Goal: Task Accomplishment & Management: Use online tool/utility

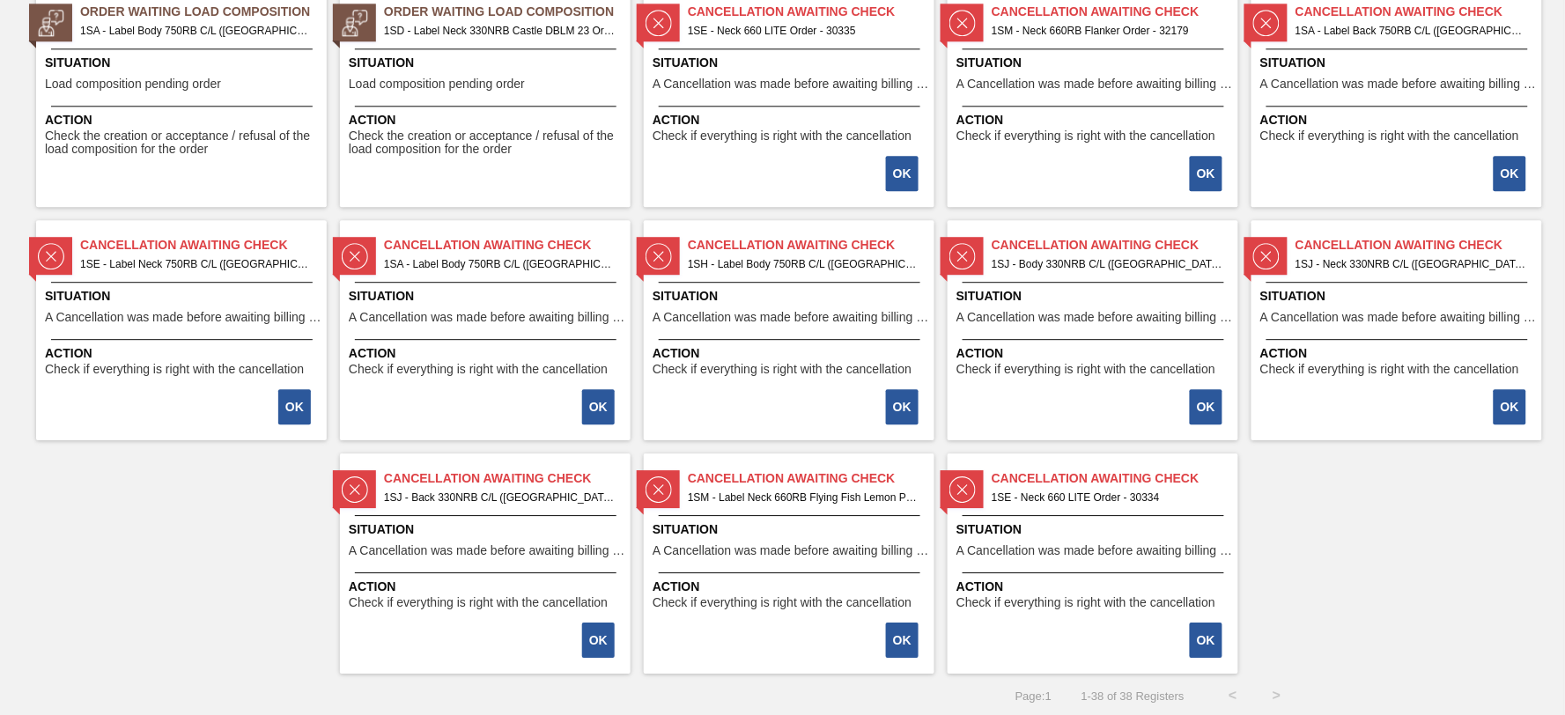
scroll to position [1325, 0]
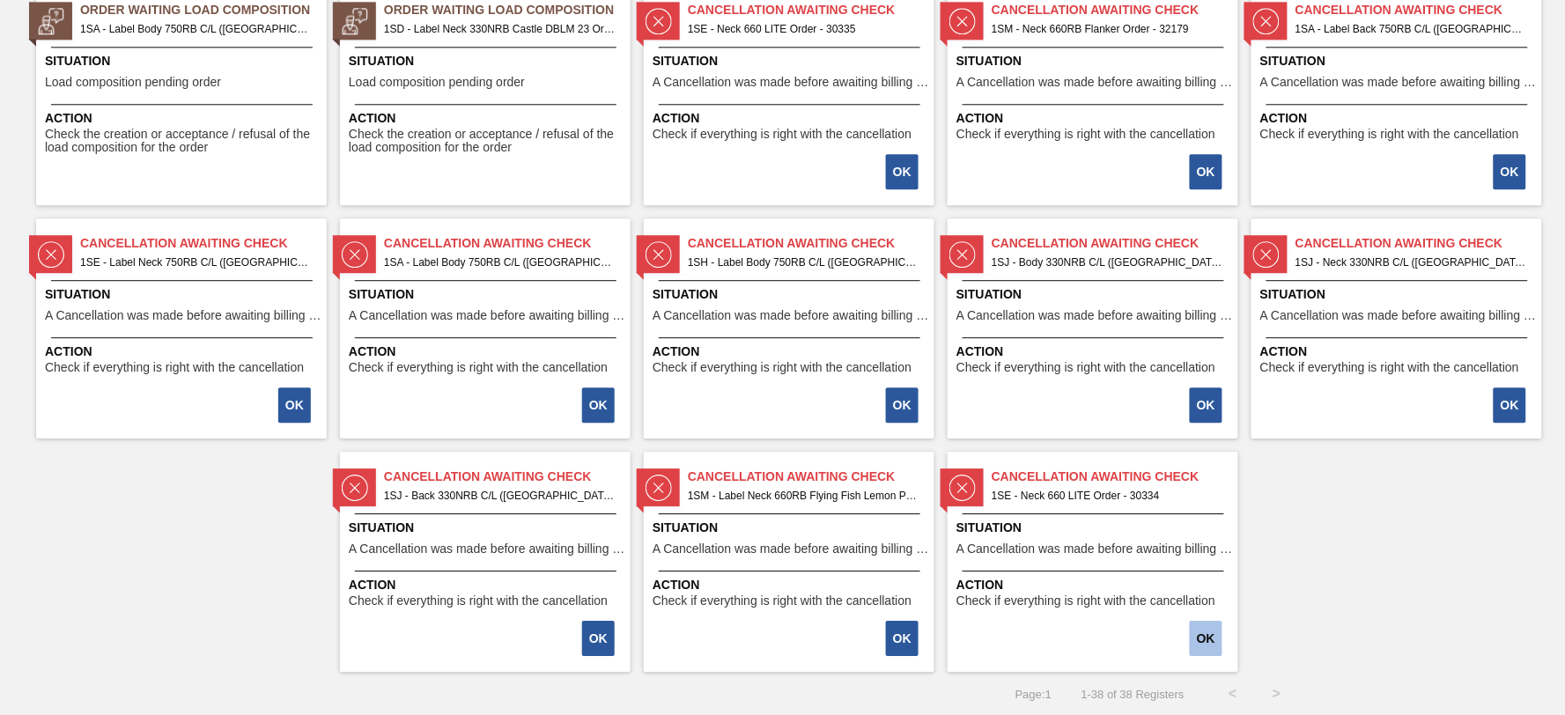
click at [1210, 628] on button "OK" at bounding box center [1206, 638] width 33 height 35
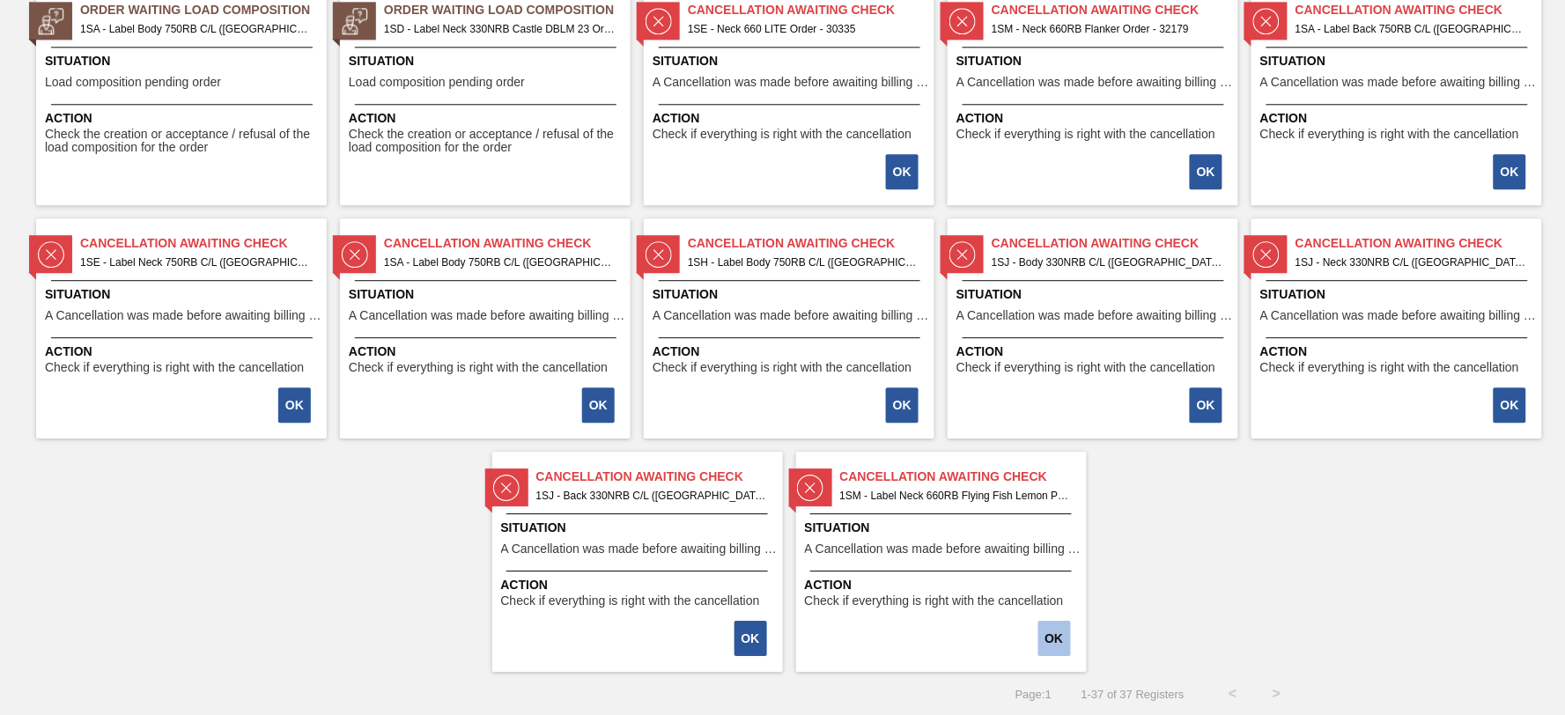
click at [1058, 645] on button "OK" at bounding box center [1054, 638] width 33 height 35
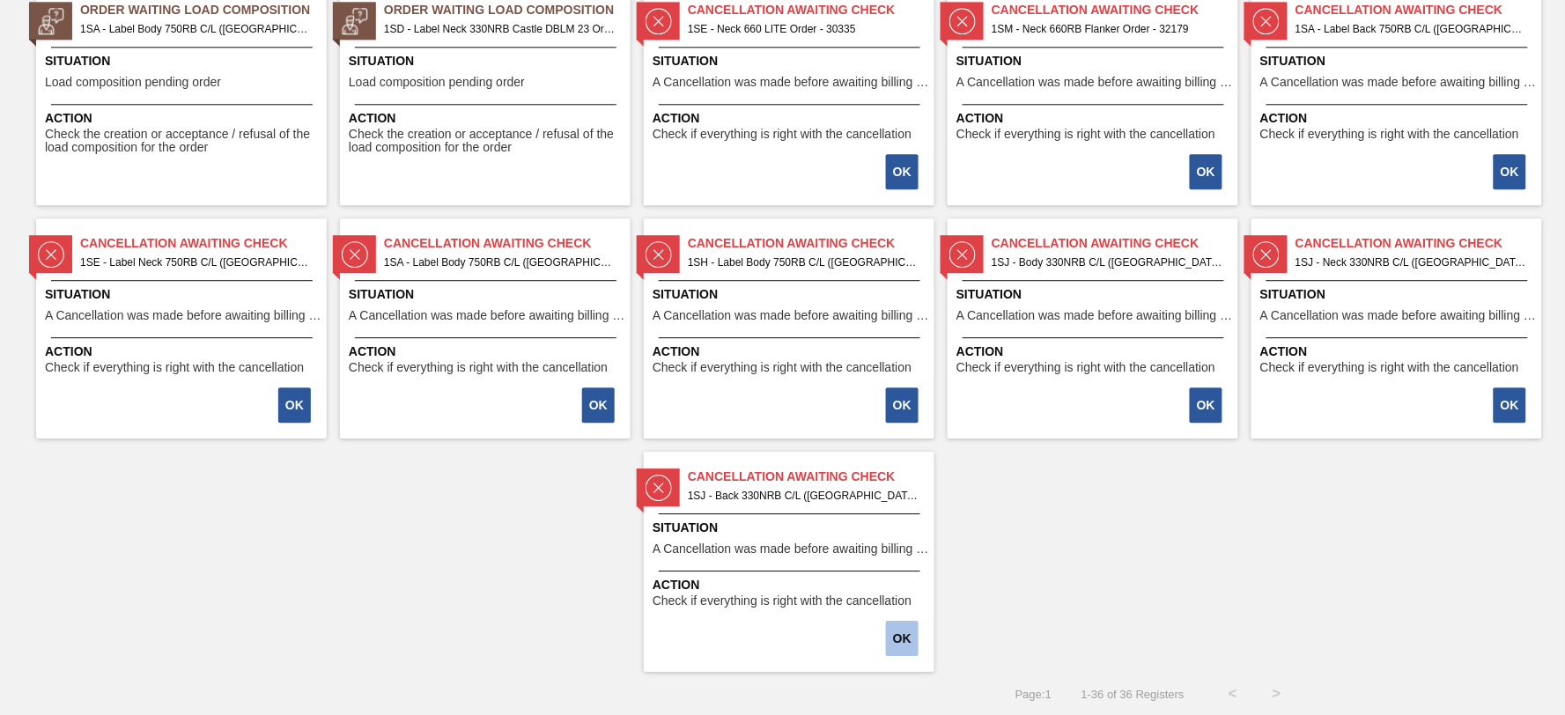
click at [895, 630] on button "OK" at bounding box center [902, 638] width 33 height 35
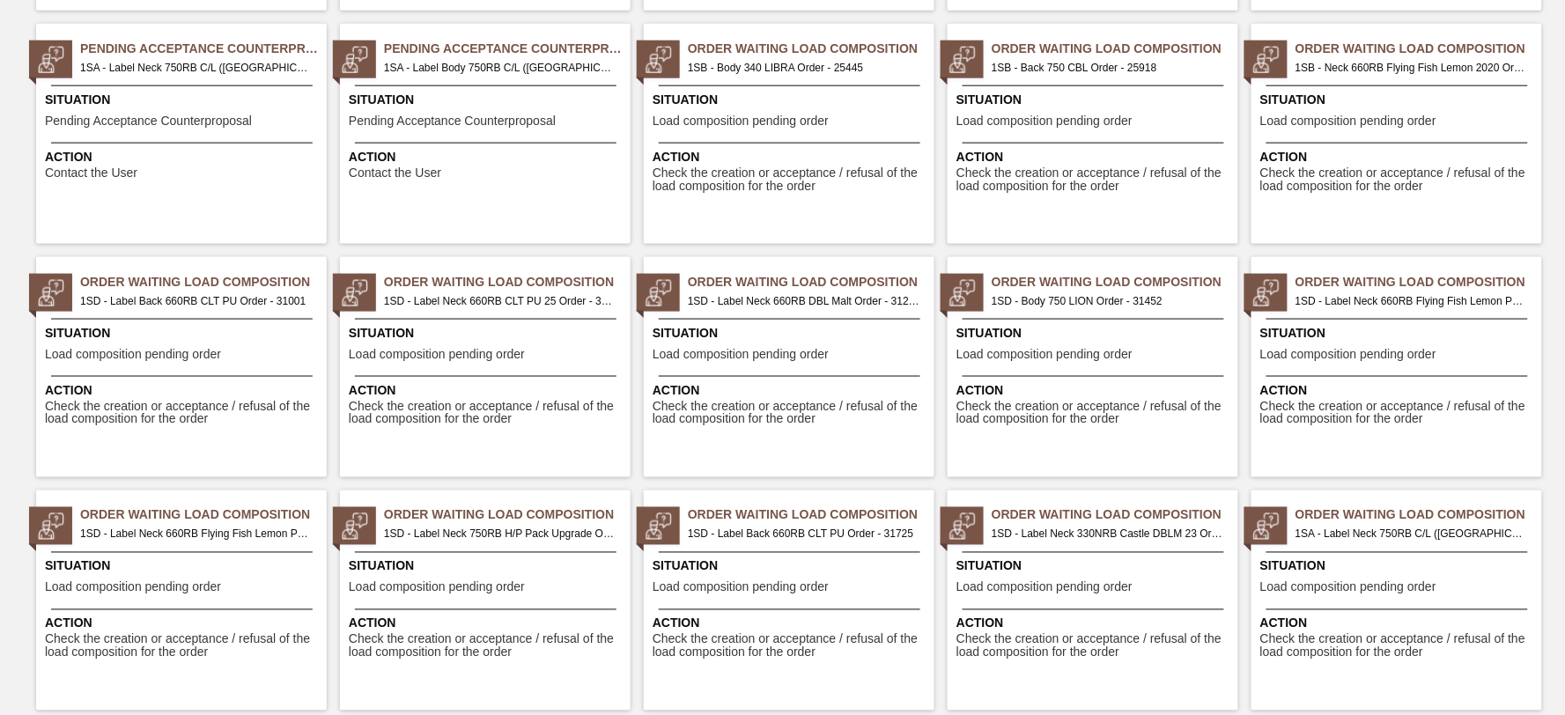
scroll to position [1093, 0]
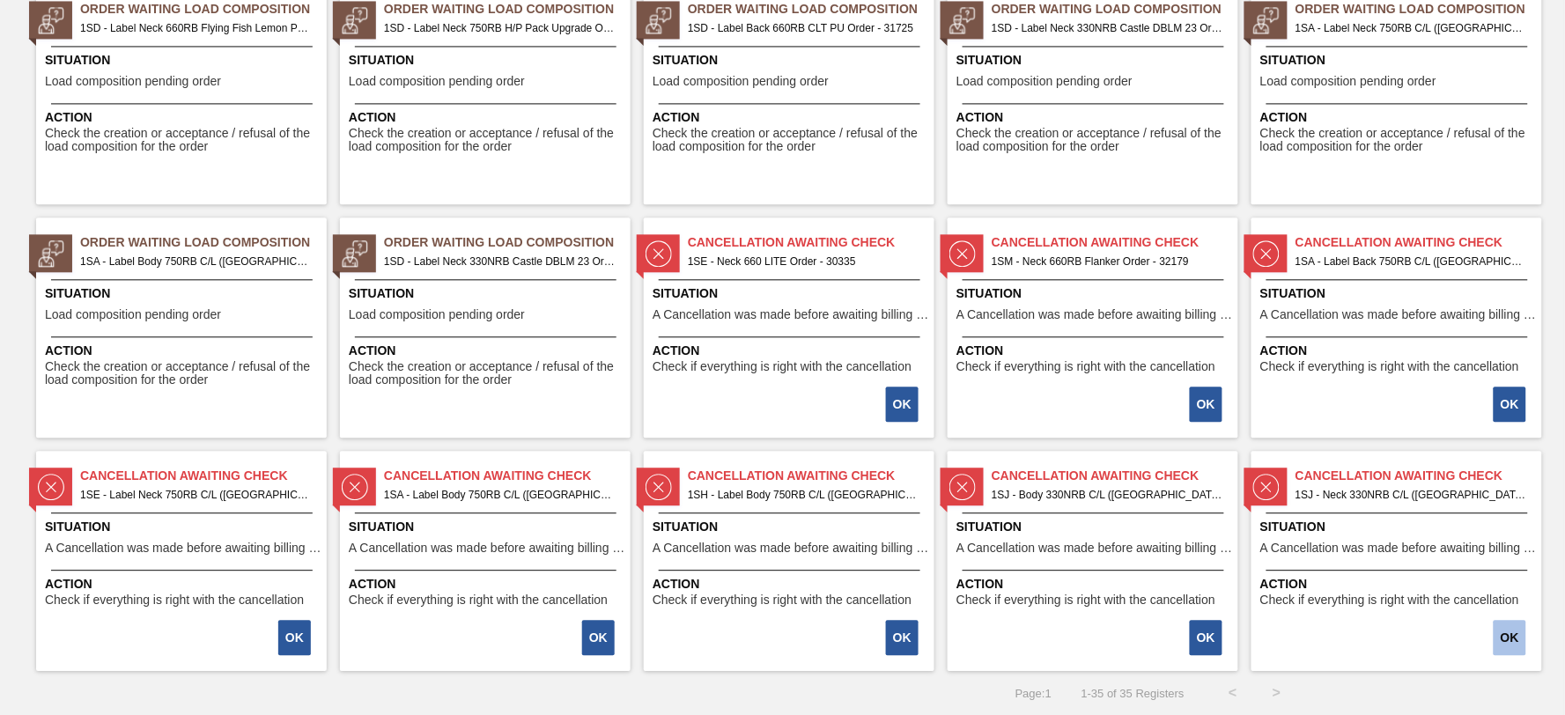
click at [1511, 632] on button "OK" at bounding box center [1510, 637] width 33 height 35
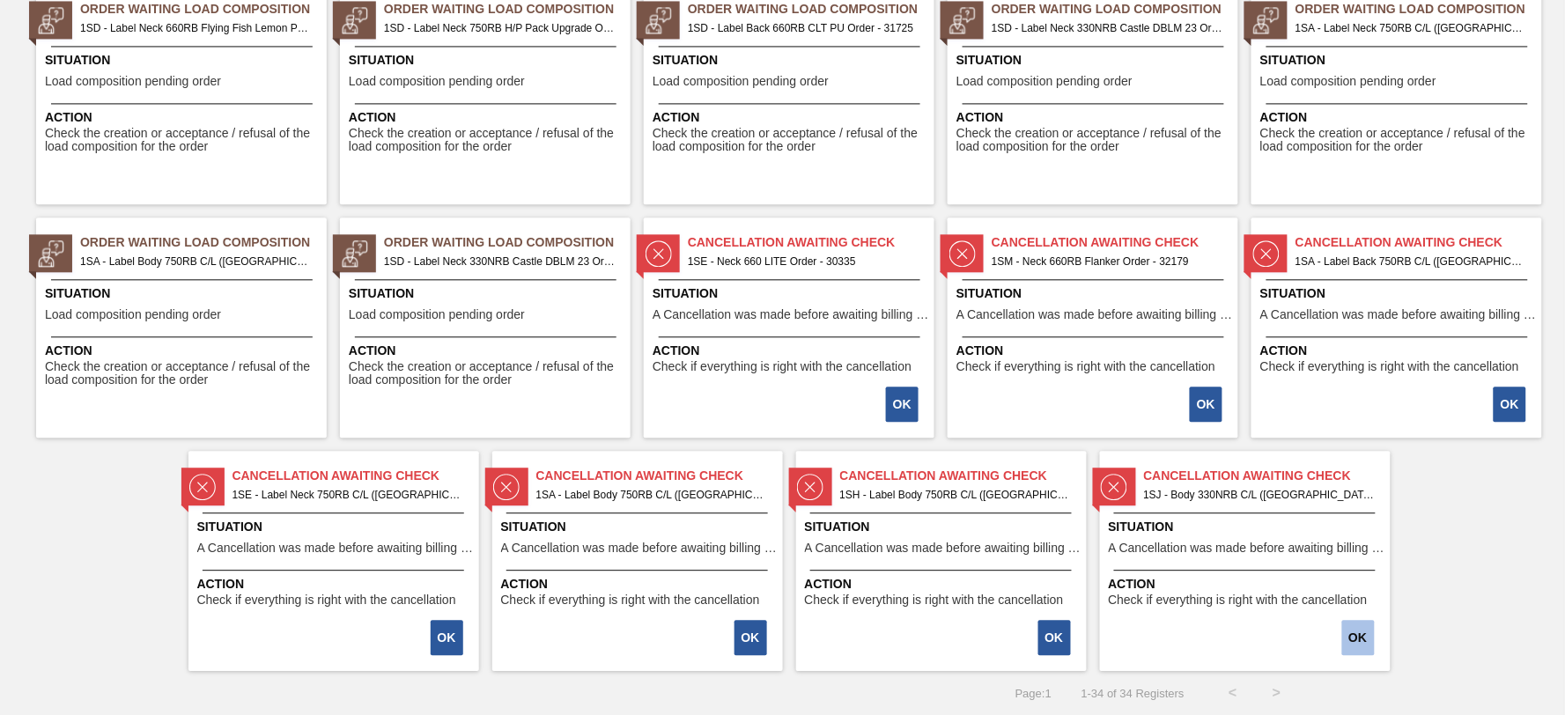
click at [1357, 635] on button "OK" at bounding box center [1358, 637] width 33 height 35
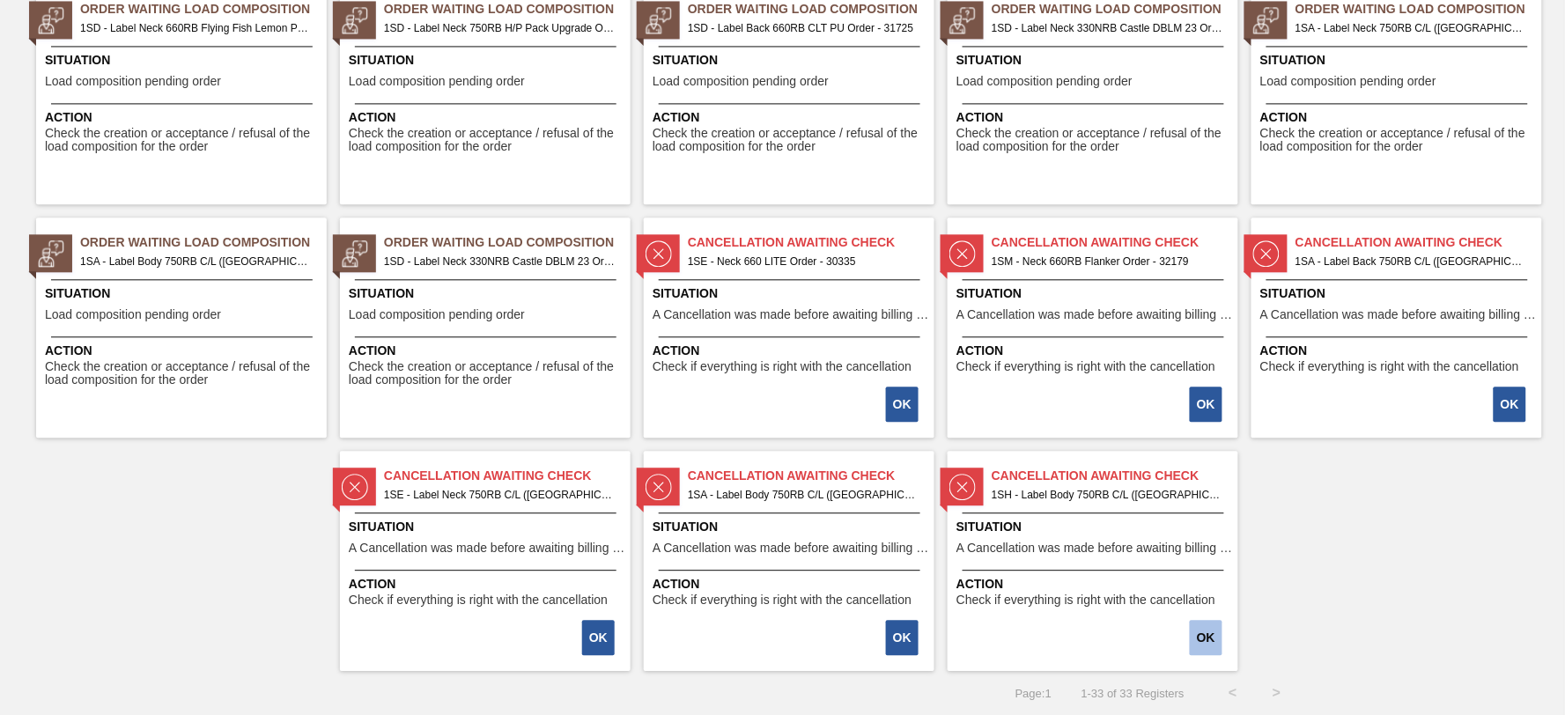
click at [1213, 631] on button "OK" at bounding box center [1206, 637] width 33 height 35
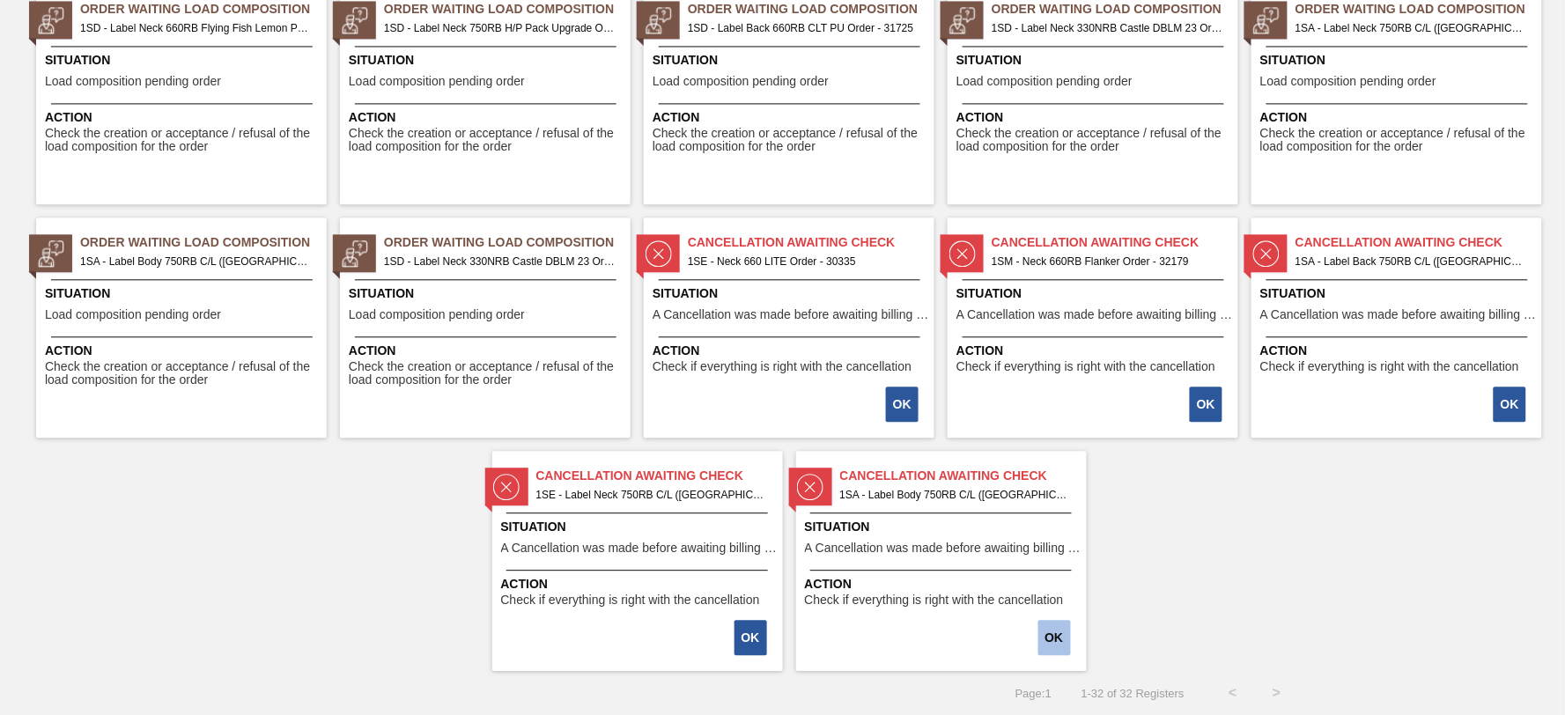
click at [1058, 630] on button "OK" at bounding box center [1054, 637] width 33 height 35
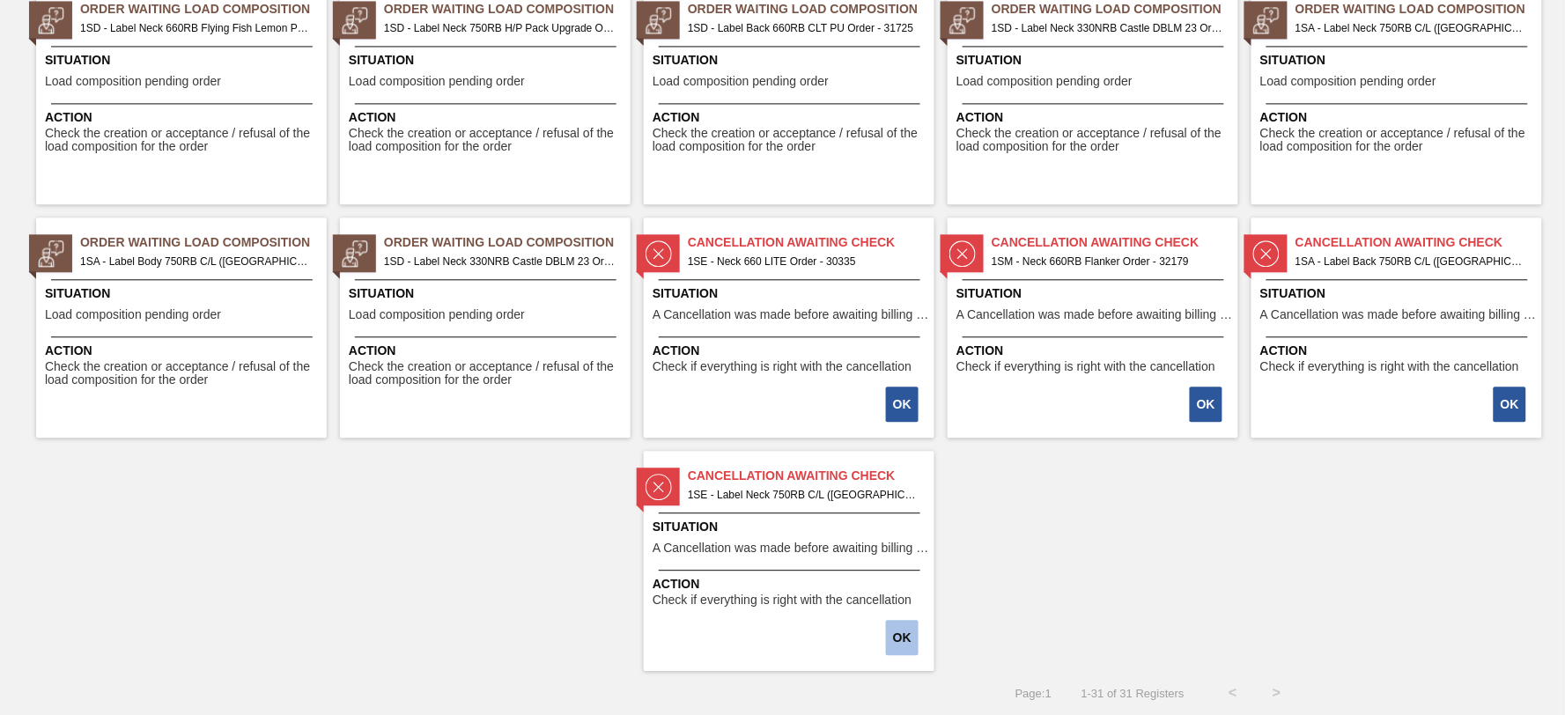
click at [903, 627] on button "OK" at bounding box center [902, 637] width 33 height 35
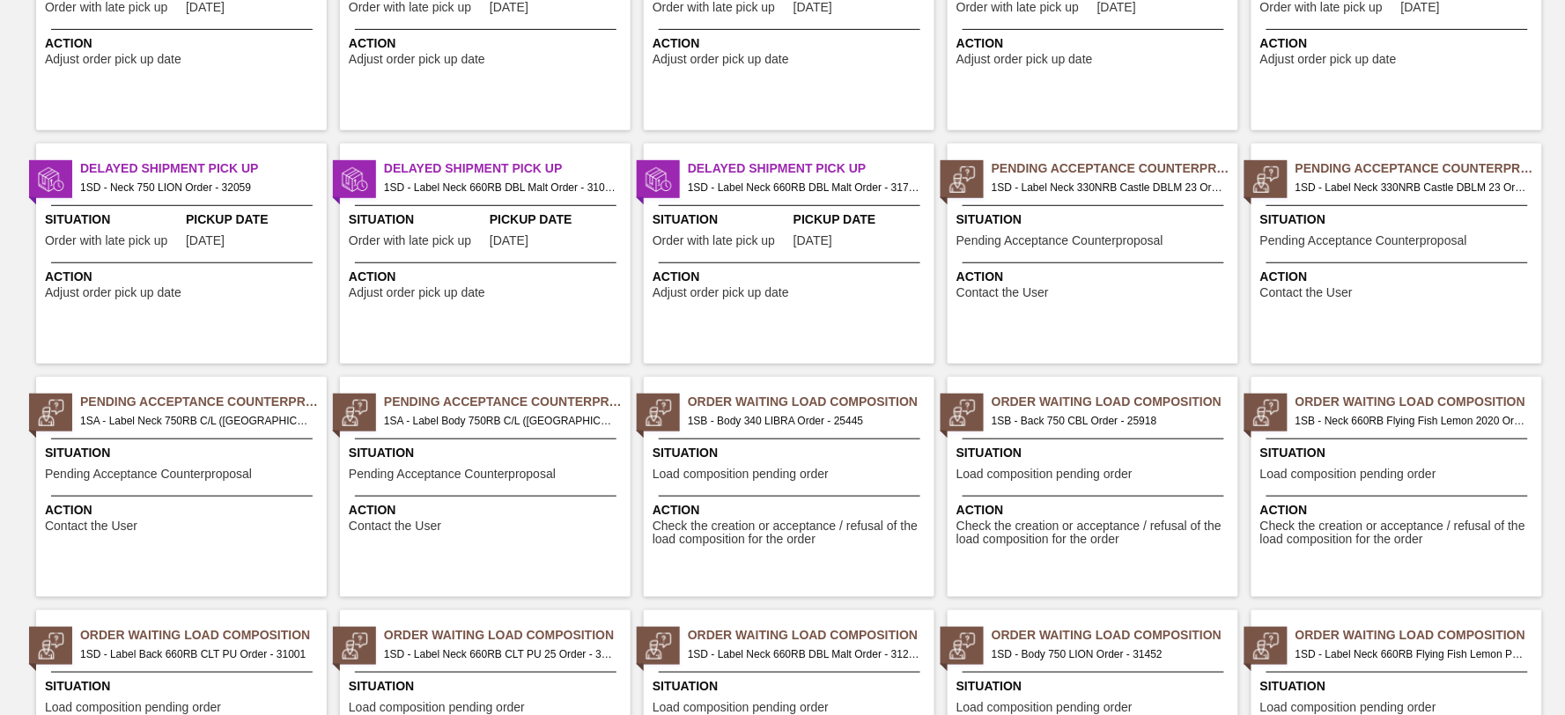
scroll to position [0, 0]
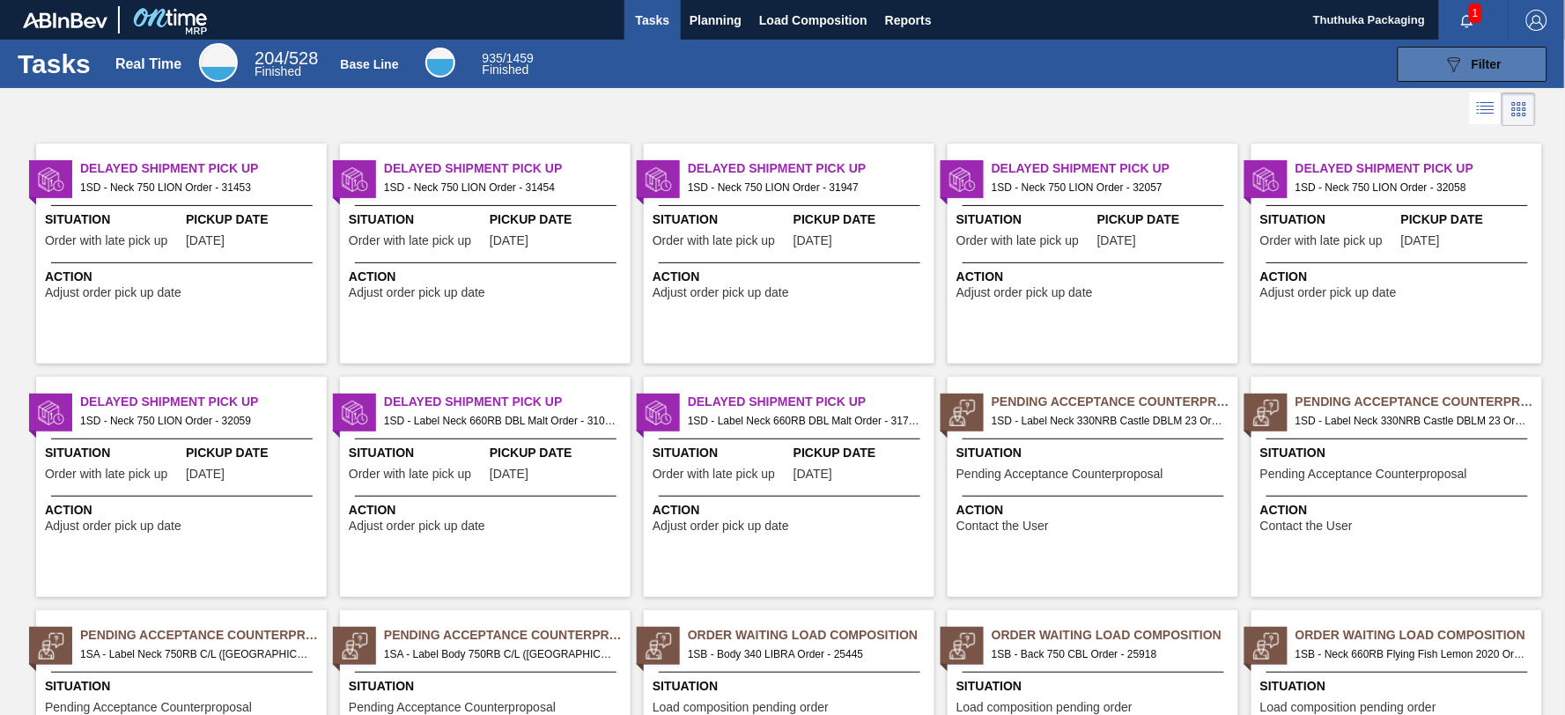
click at [1434, 63] on button "089F7B8B-B2A5-4AFE-B5C0-19BA573D28AC Filter" at bounding box center [1473, 64] width 150 height 35
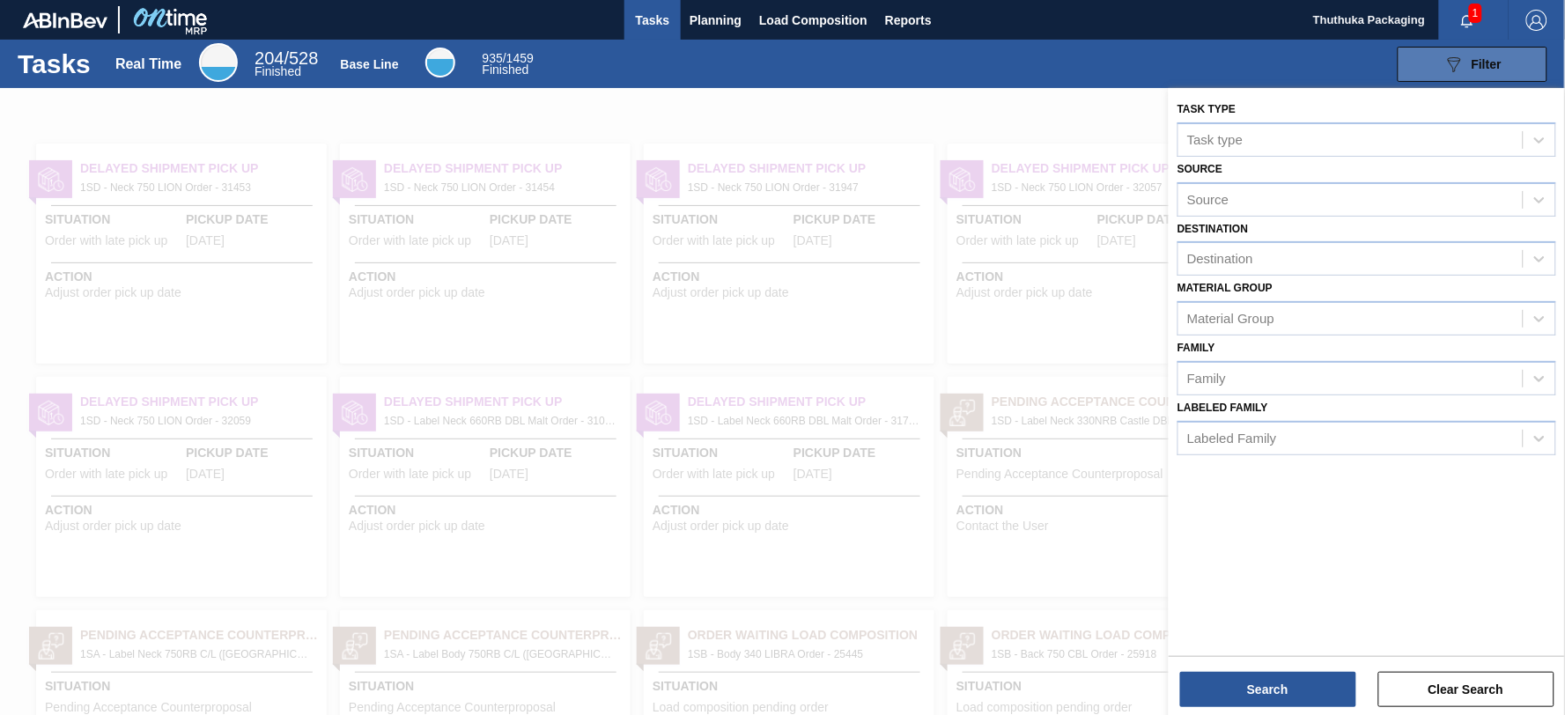
click at [1434, 63] on button "089F7B8B-B2A5-4AFE-B5C0-19BA573D28AC Filter" at bounding box center [1473, 64] width 150 height 35
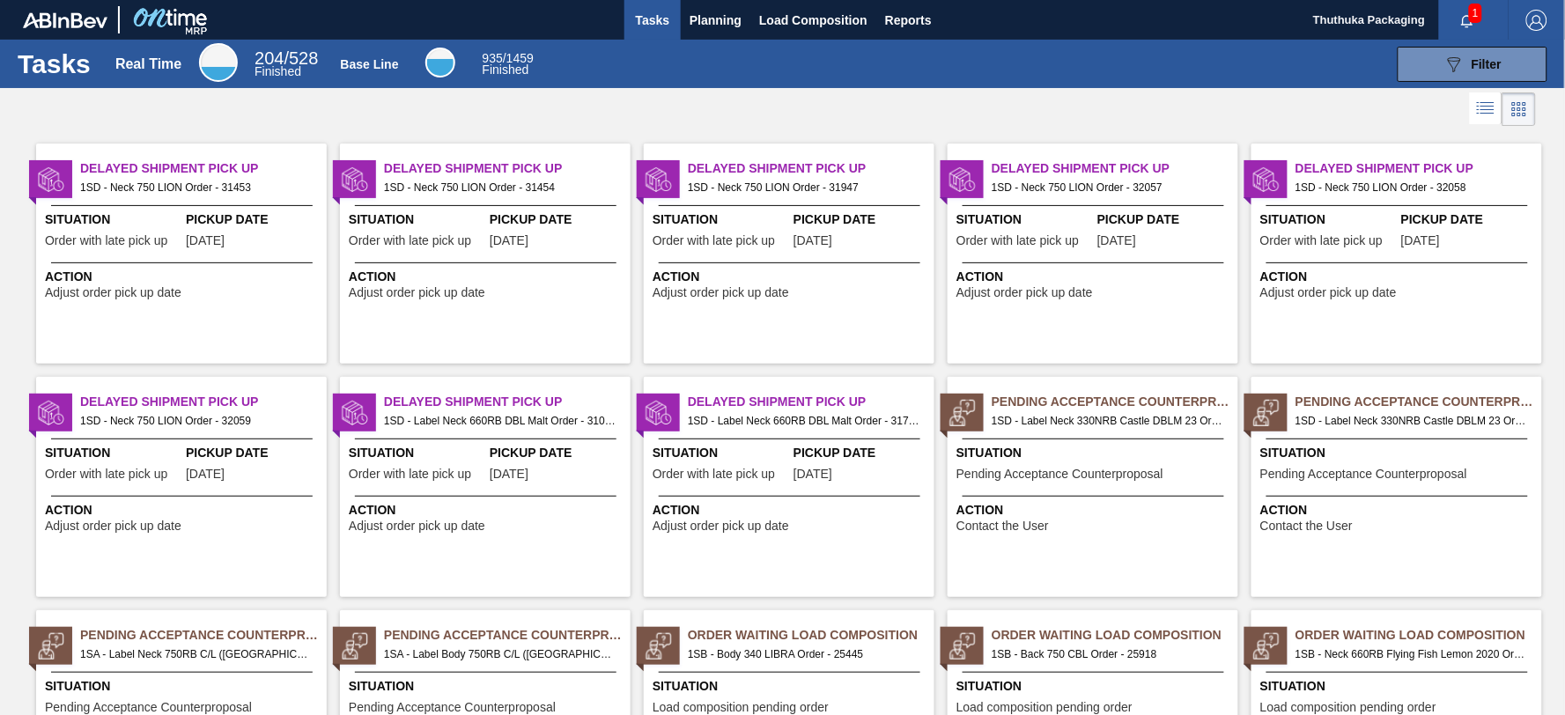
click at [256, 172] on span "Delayed Shipment Pick Up" at bounding box center [203, 168] width 247 height 18
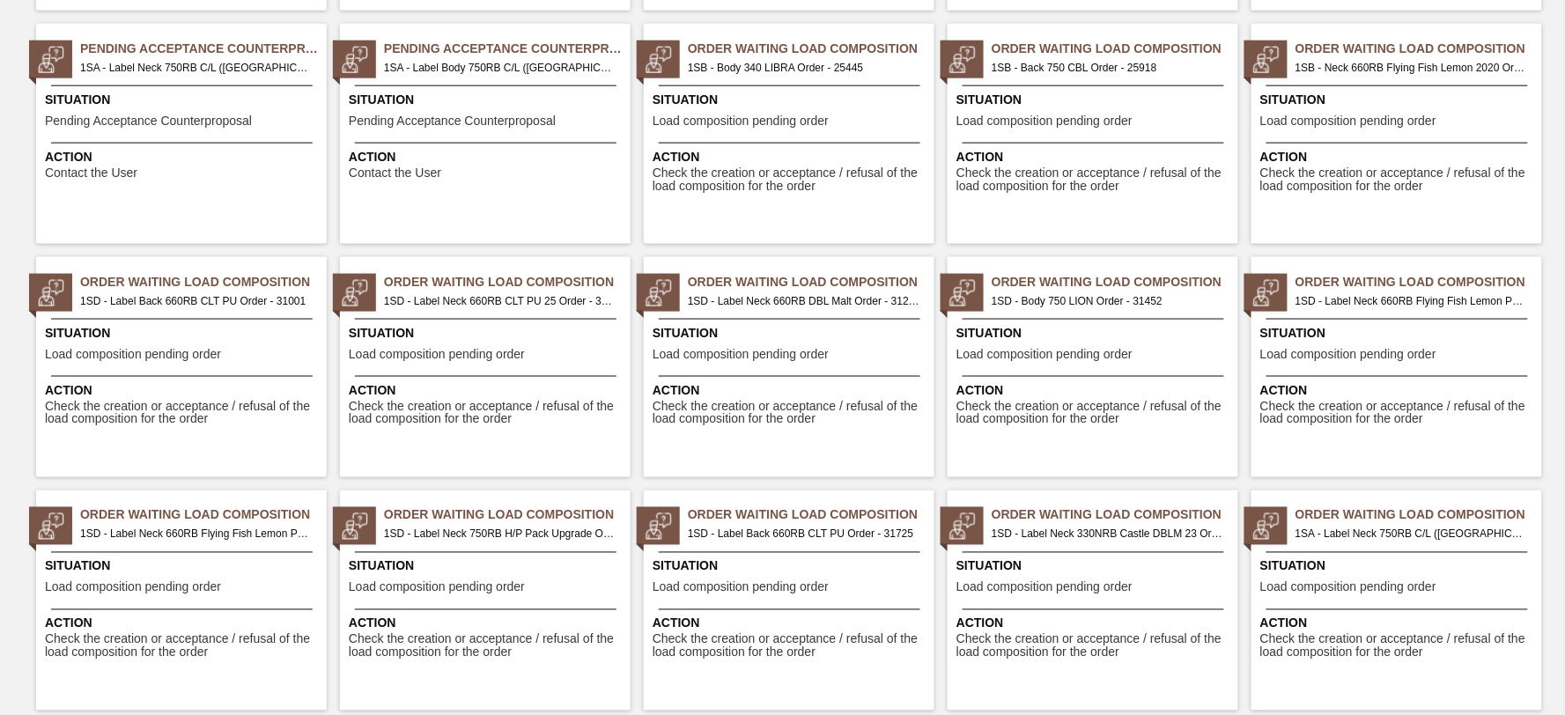
scroll to position [859, 0]
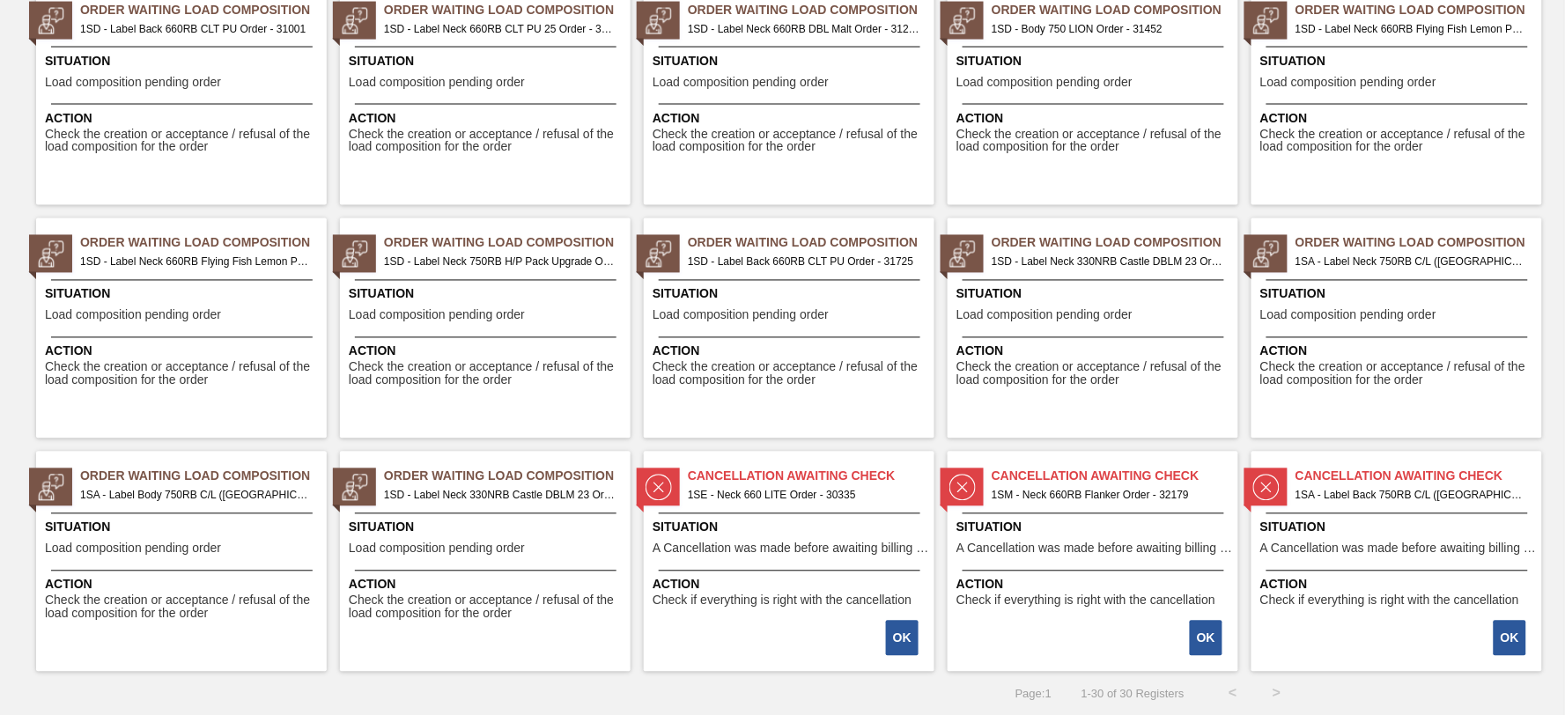
click at [662, 485] on img at bounding box center [658, 488] width 26 height 26
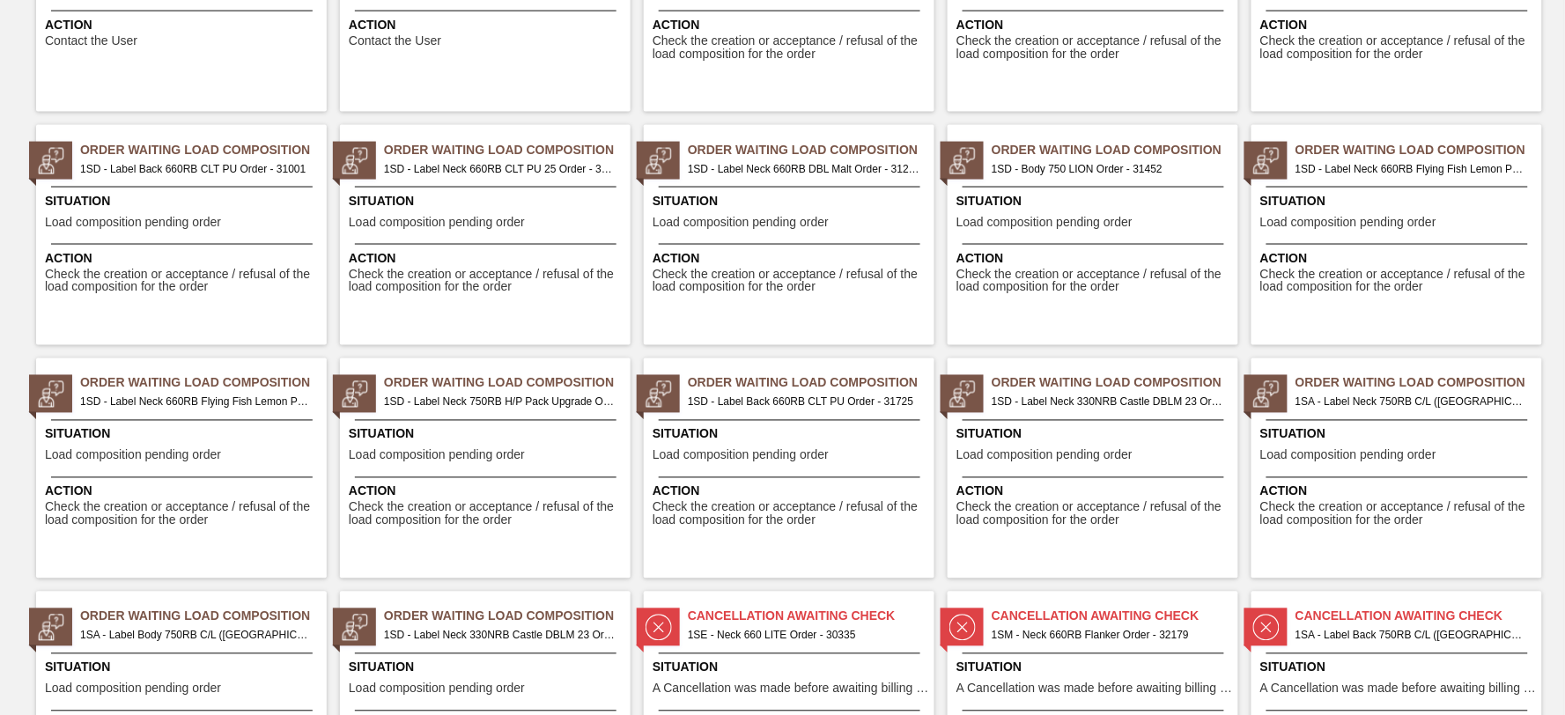
scroll to position [859, 0]
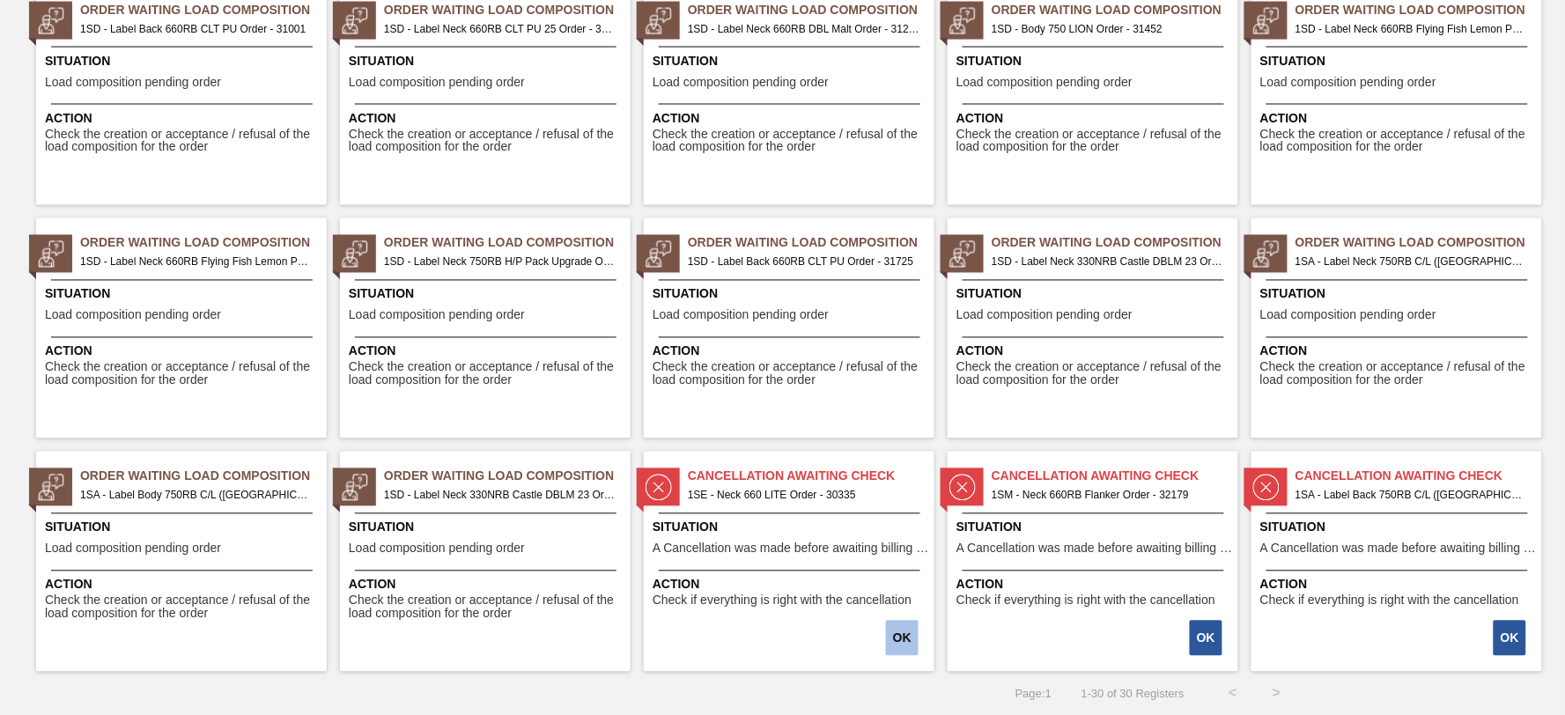
click at [896, 638] on button "OK" at bounding box center [902, 638] width 33 height 35
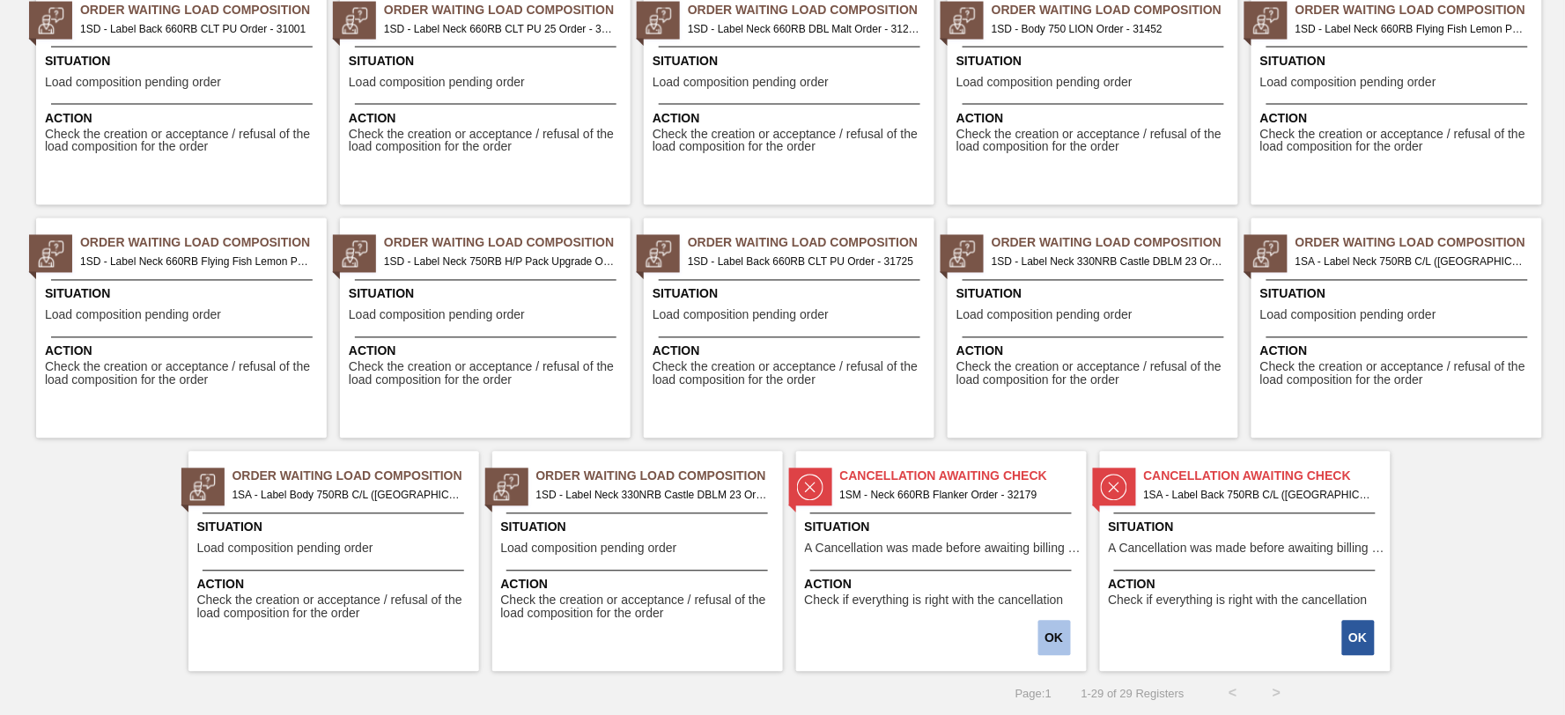
click at [1059, 636] on button "OK" at bounding box center [1054, 638] width 33 height 35
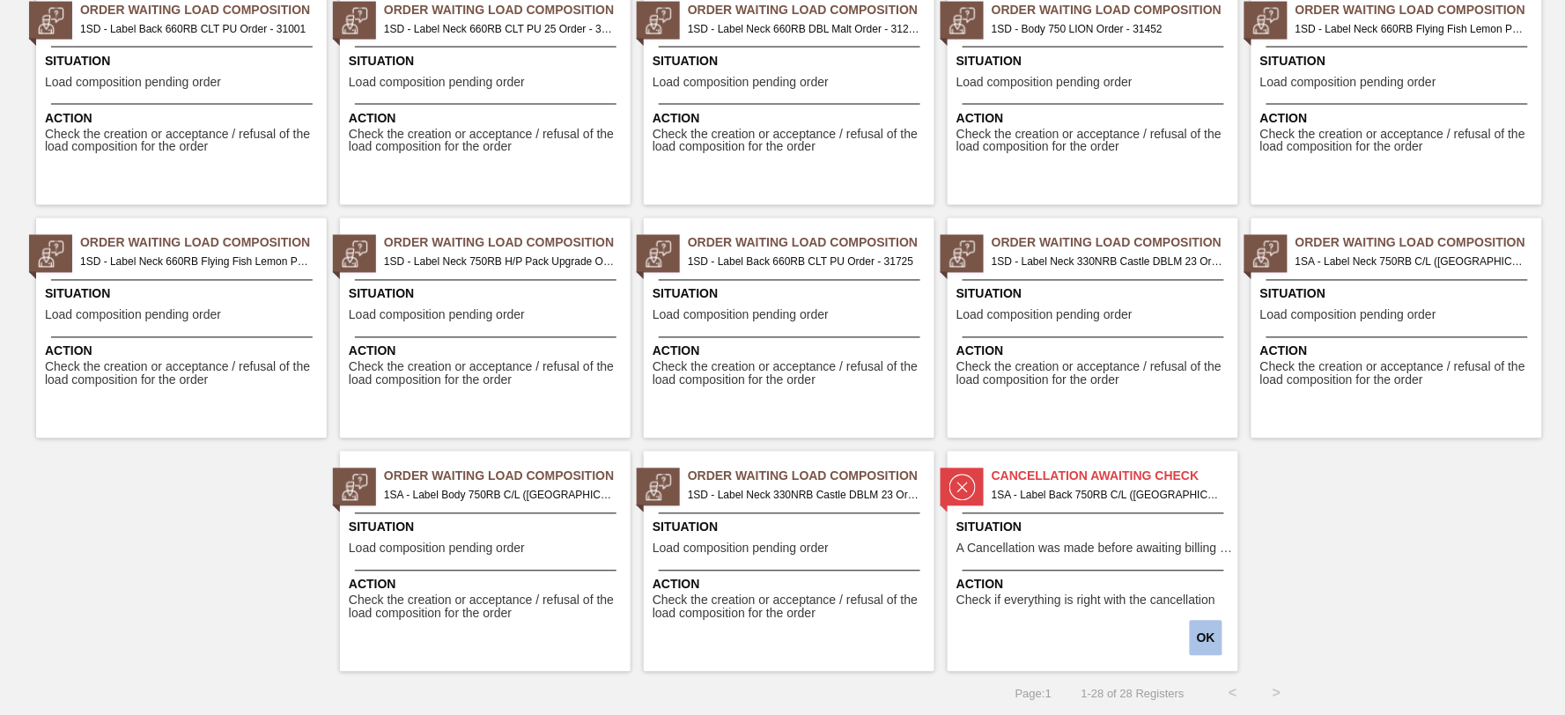
click at [1211, 637] on button "OK" at bounding box center [1206, 638] width 33 height 35
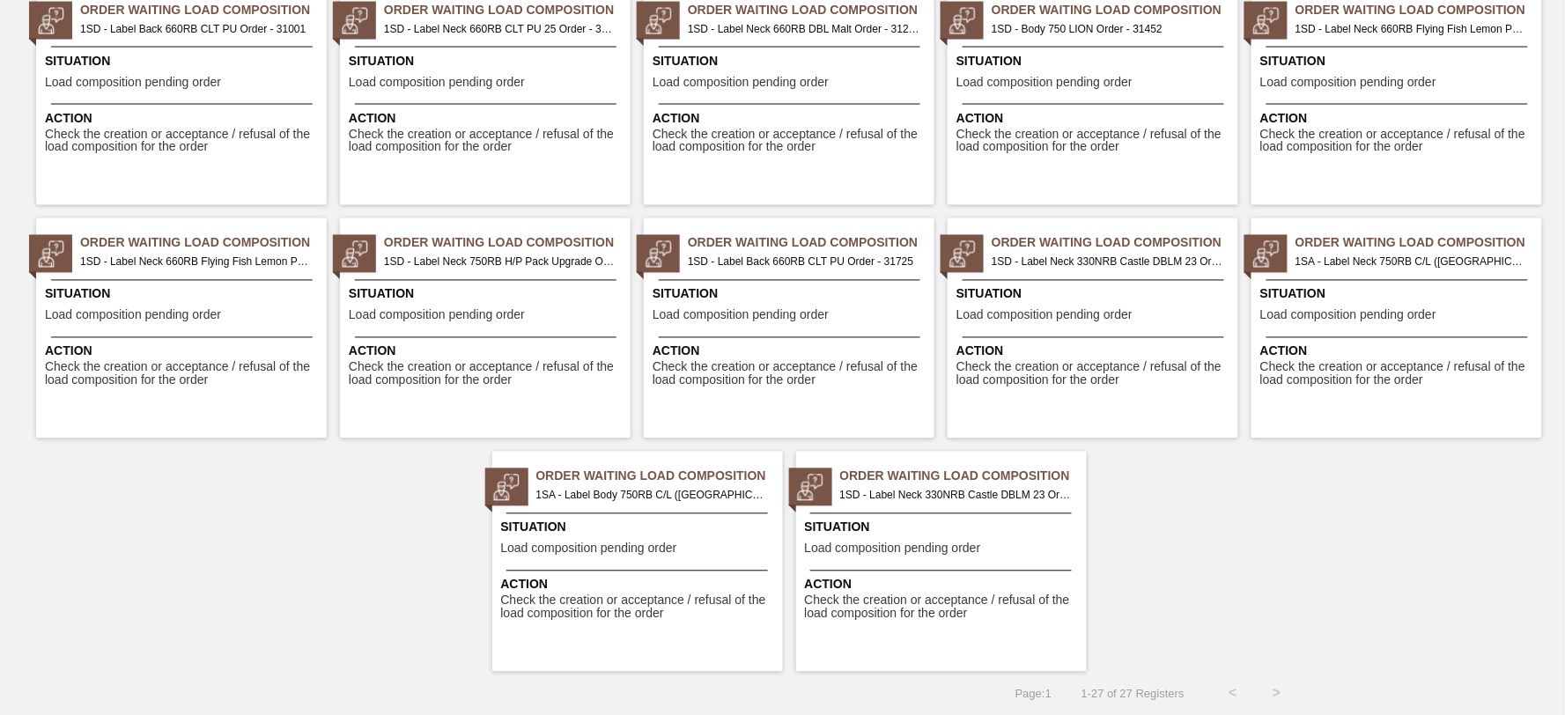
click at [943, 488] on span "1SD - Label Neck 330NRB Castle DBLM 23 Order - 32226" at bounding box center [956, 495] width 232 height 19
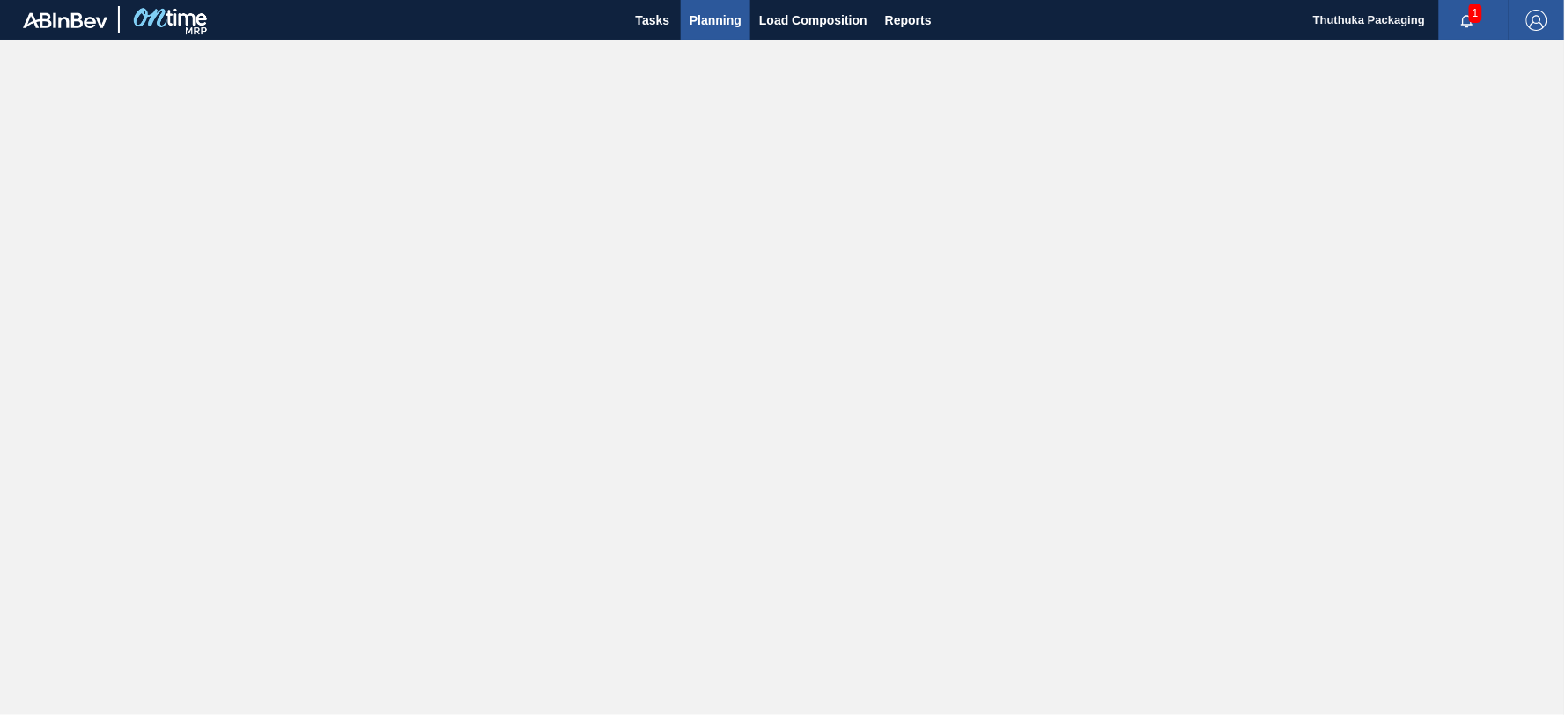
click at [716, 15] on span "Planning" at bounding box center [716, 20] width 52 height 21
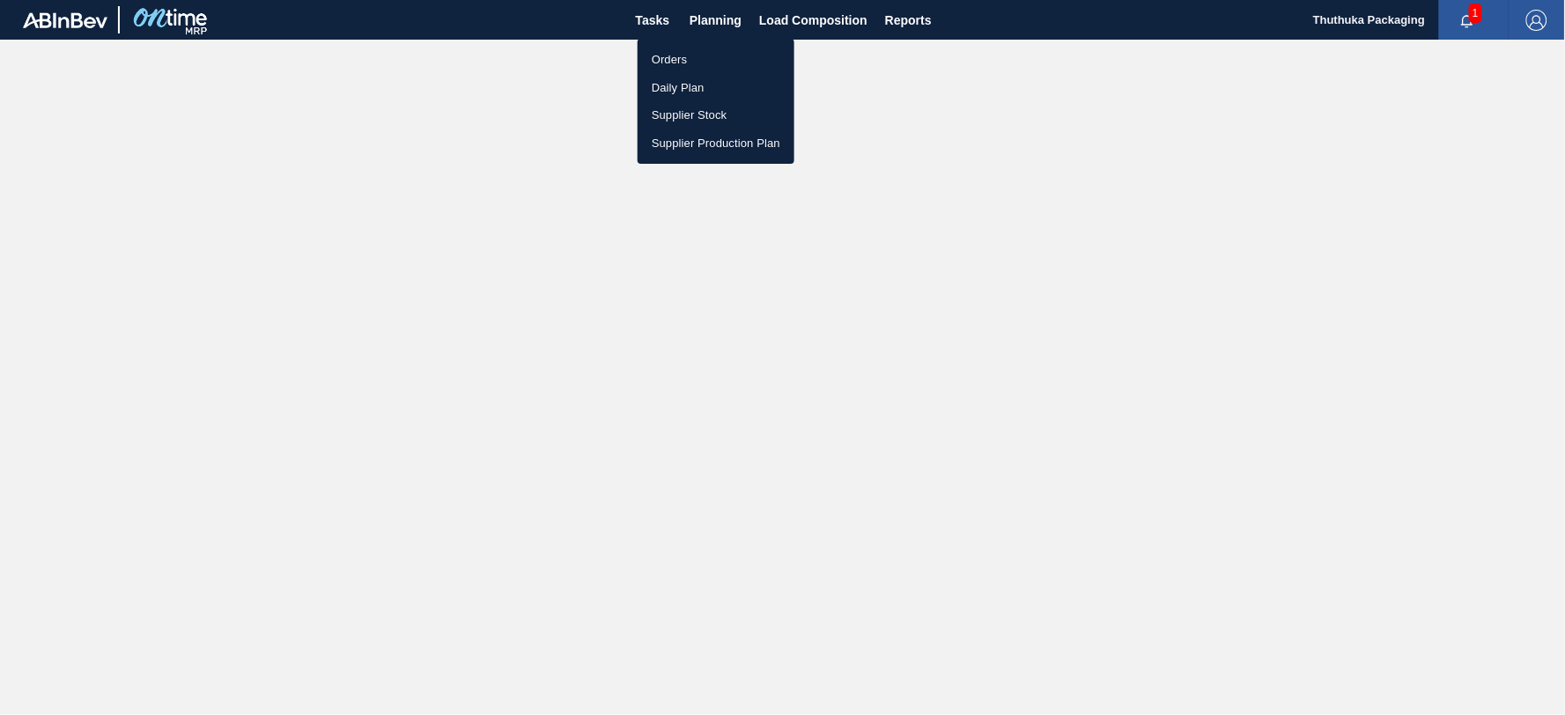
click at [683, 110] on li "Supplier Stock" at bounding box center [716, 115] width 157 height 28
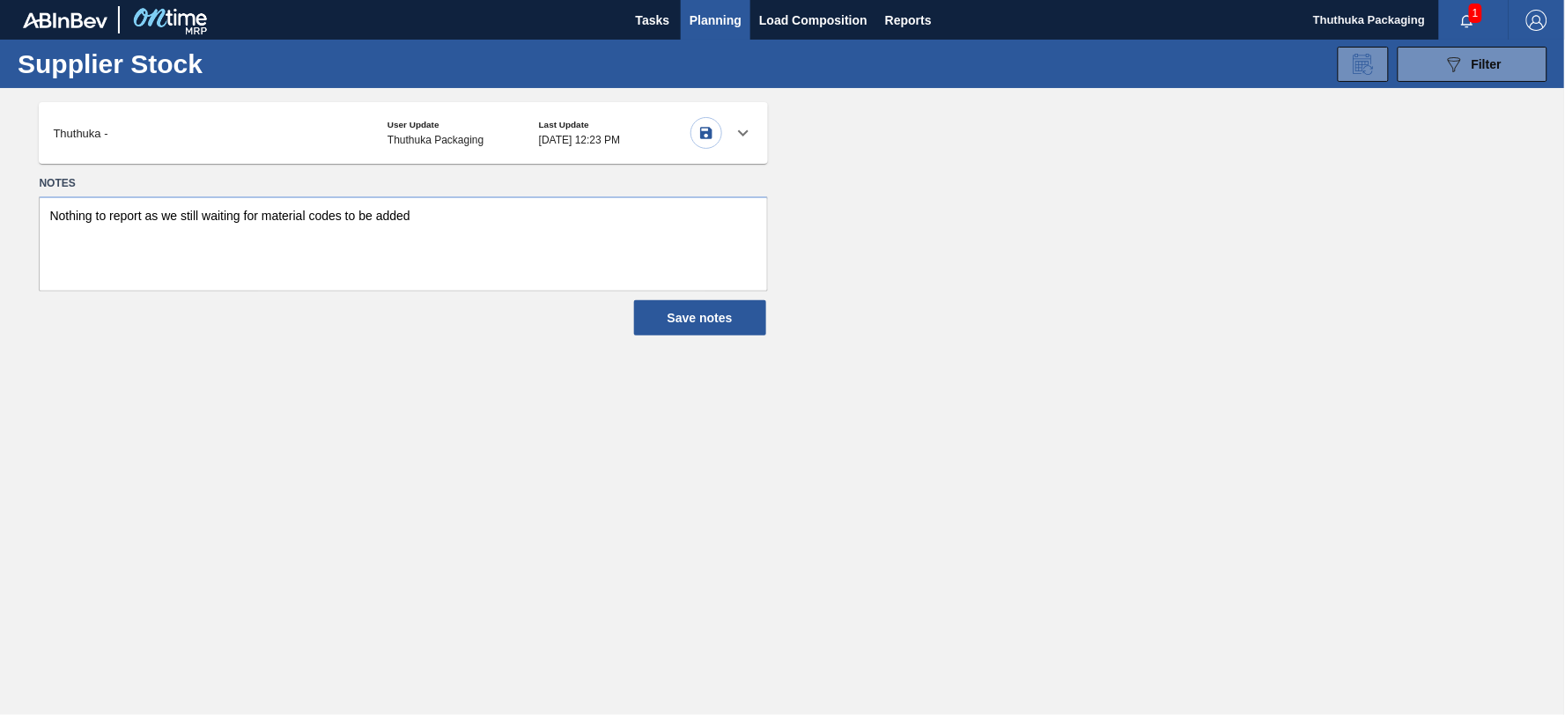
click at [742, 129] on icon at bounding box center [743, 132] width 21 height 21
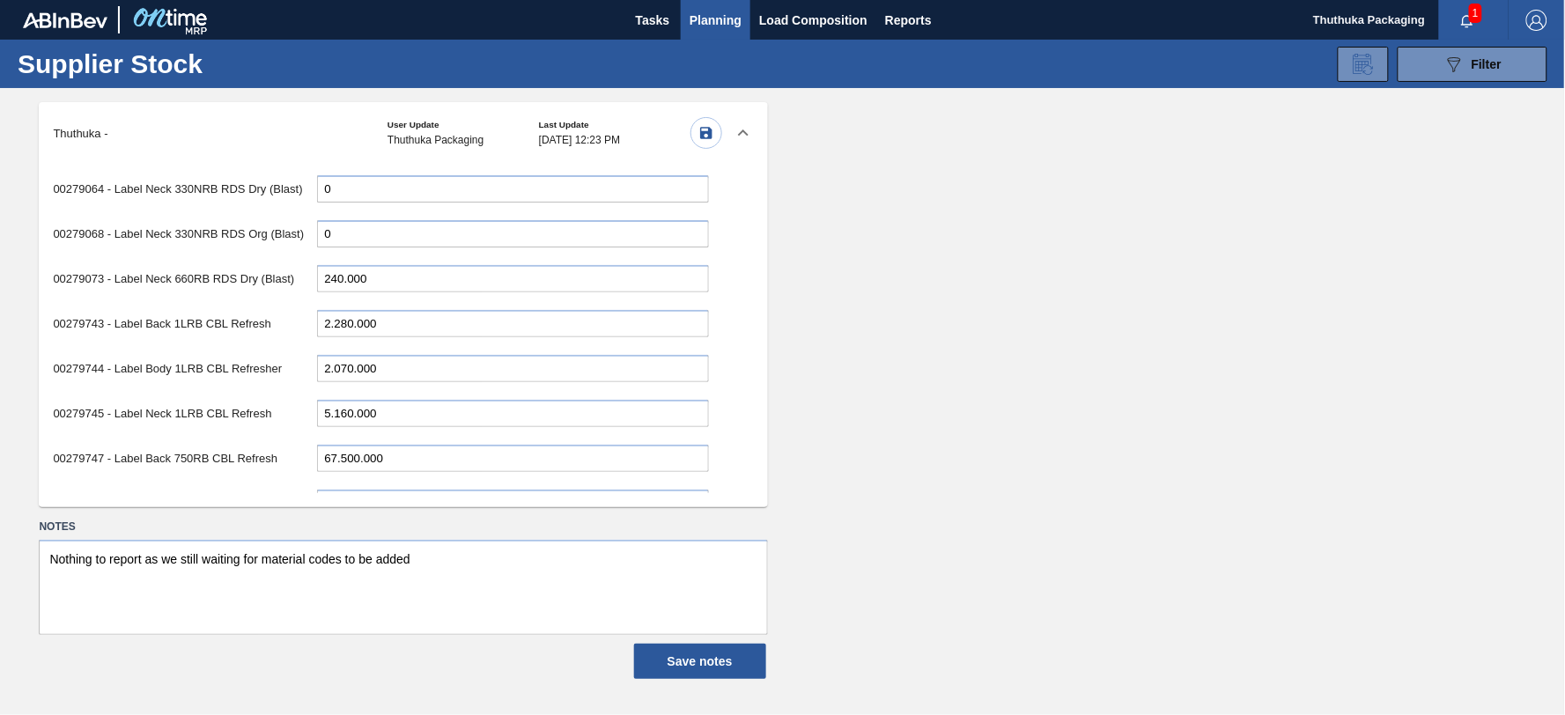
scroll to position [1272, 0]
drag, startPoint x: 357, startPoint y: 439, endPoint x: 227, endPoint y: 435, distance: 129.5
click at [227, 439] on div "00279748 - Label Body 750RB CBL Refresh 12.030.000" at bounding box center [380, 457] width 655 height 36
type input "60.960.000"
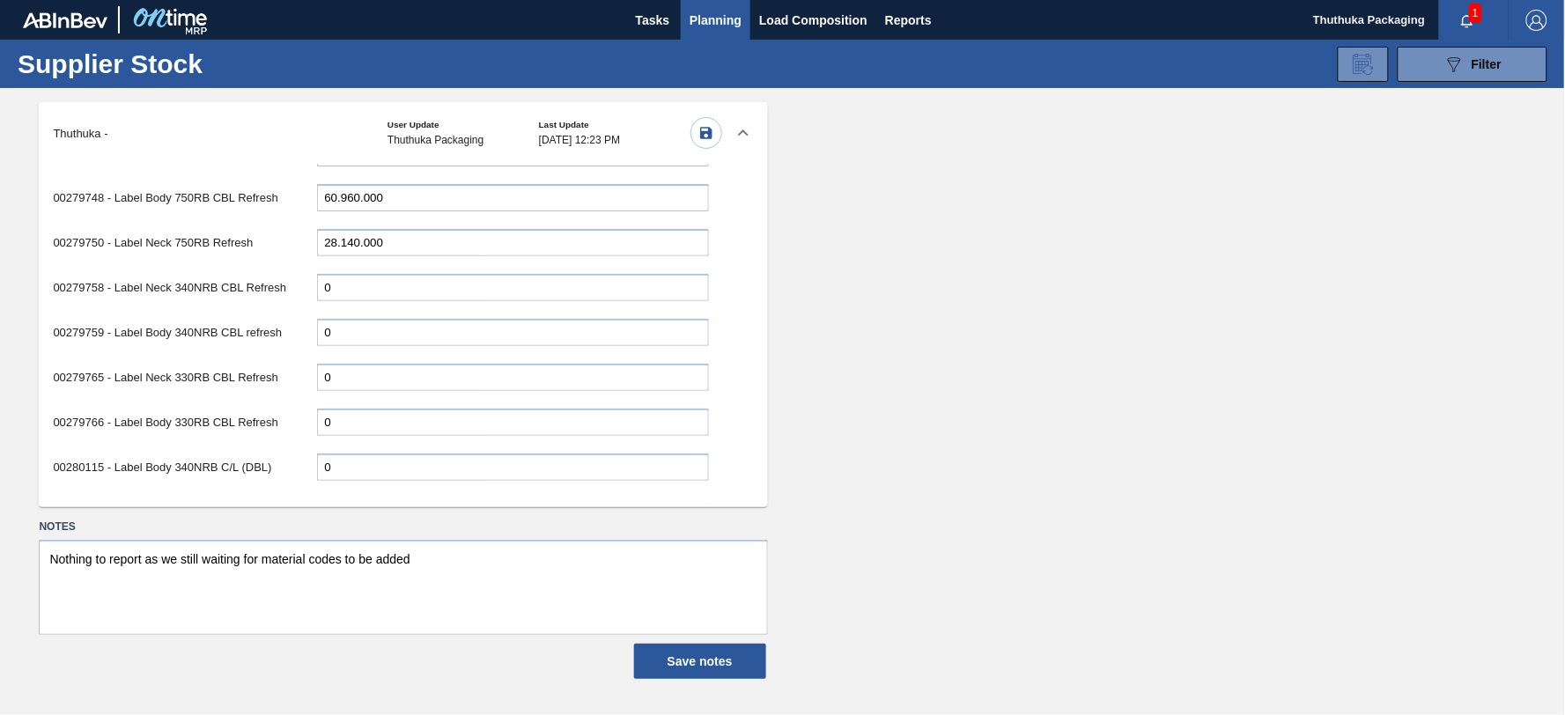
scroll to position [1566, 0]
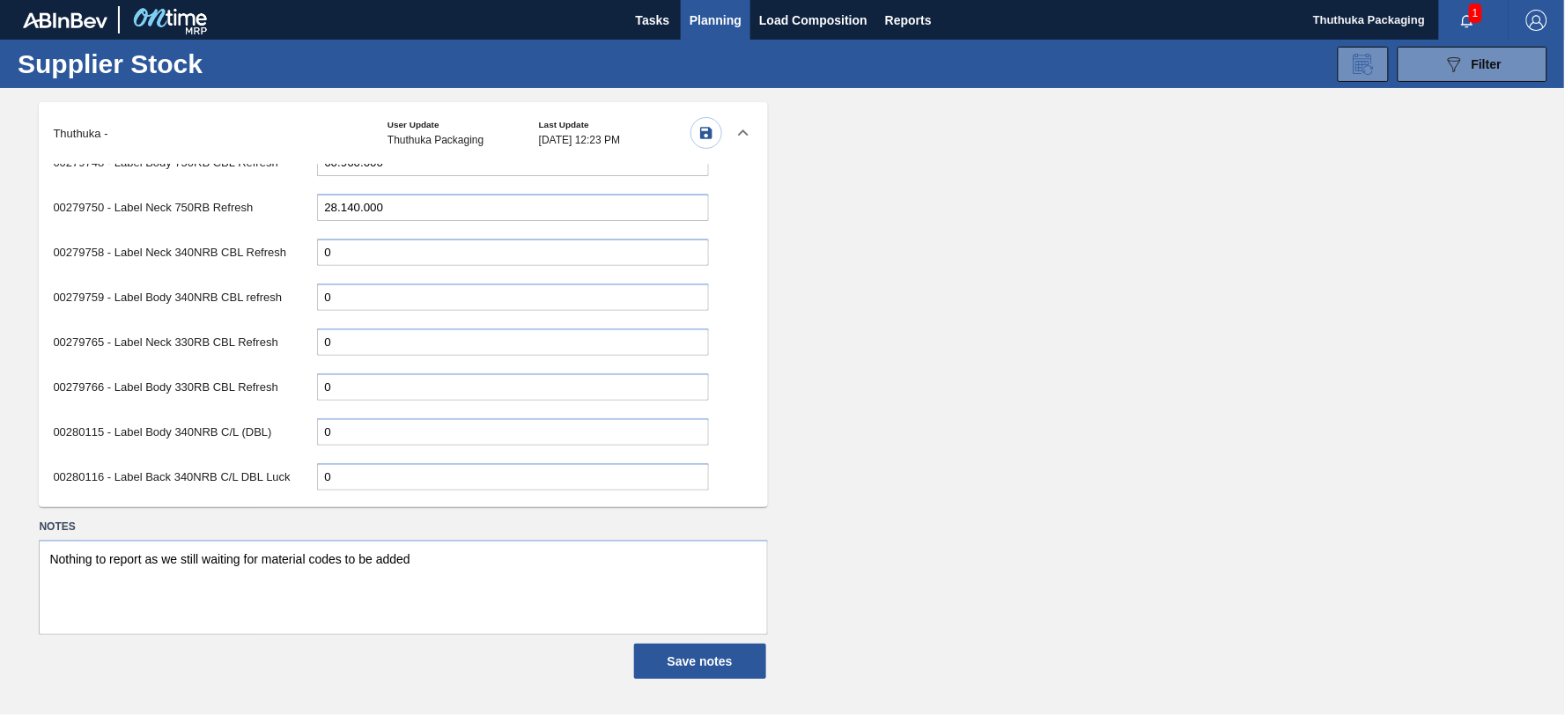
drag, startPoint x: 358, startPoint y: 479, endPoint x: 306, endPoint y: 275, distance: 210.8
type input "53.520.000"
click at [358, 328] on input "0" at bounding box center [513, 341] width 392 height 27
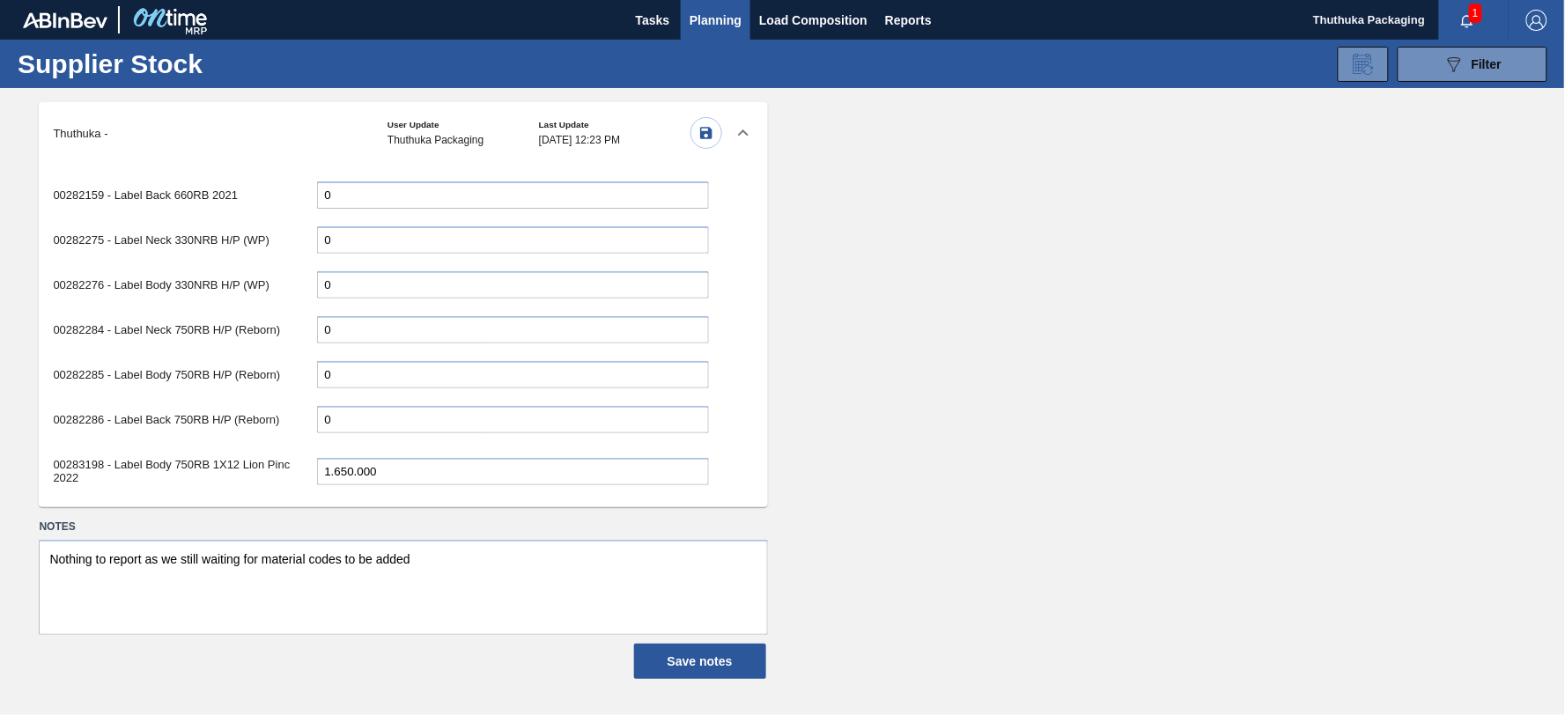
scroll to position [2251, 0]
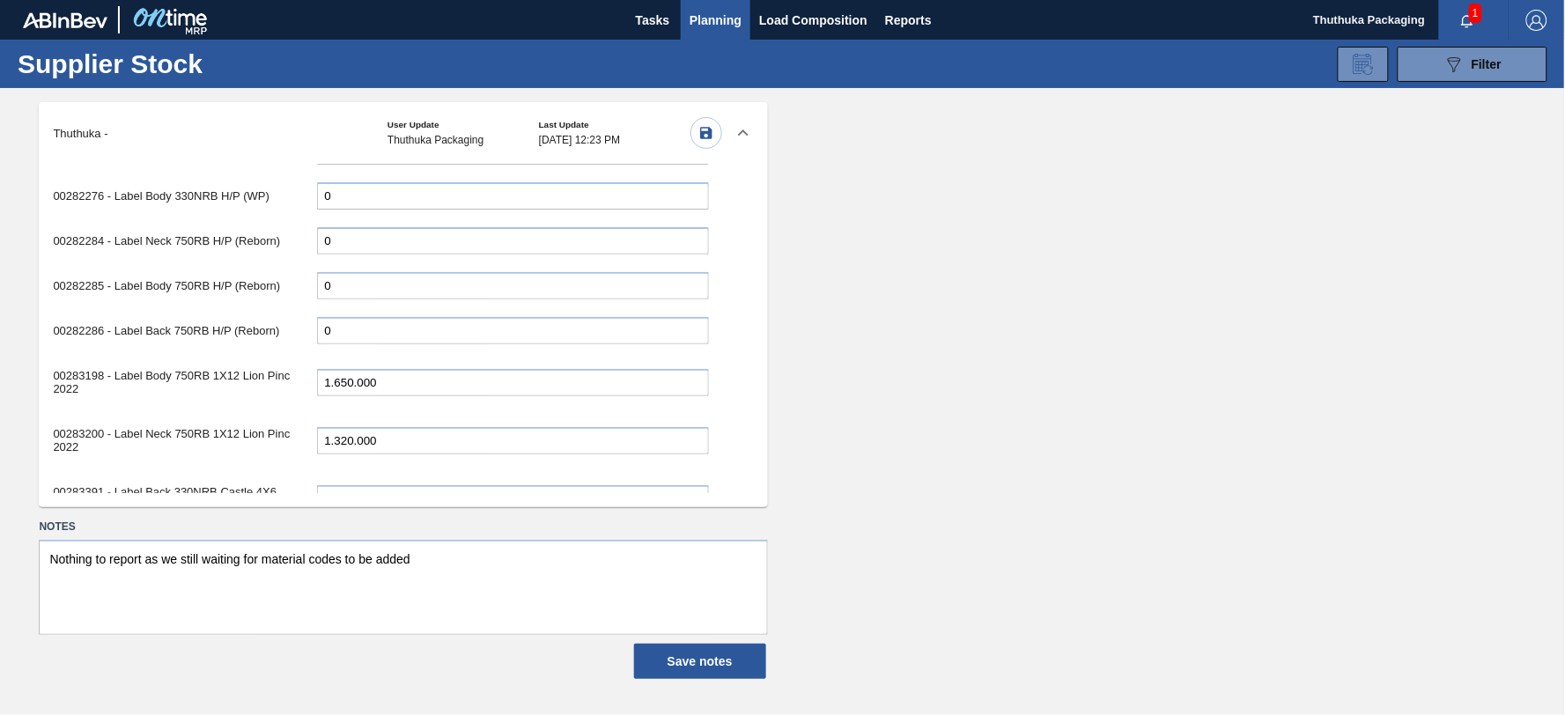
drag, startPoint x: 353, startPoint y: 354, endPoint x: 295, endPoint y: 349, distance: 58.4
click at [295, 358] on div "00283198 - Label Body 750RB 1X12 Lion Pinc 2022 1.650.000" at bounding box center [380, 382] width 655 height 49
type input "870.000"
drag, startPoint x: 352, startPoint y: 409, endPoint x: 266, endPoint y: 405, distance: 86.4
click at [266, 416] on div "00283200 - Label Neck 750RB 1X12 Lion Pinc 2022 1.320.000" at bounding box center [380, 440] width 655 height 49
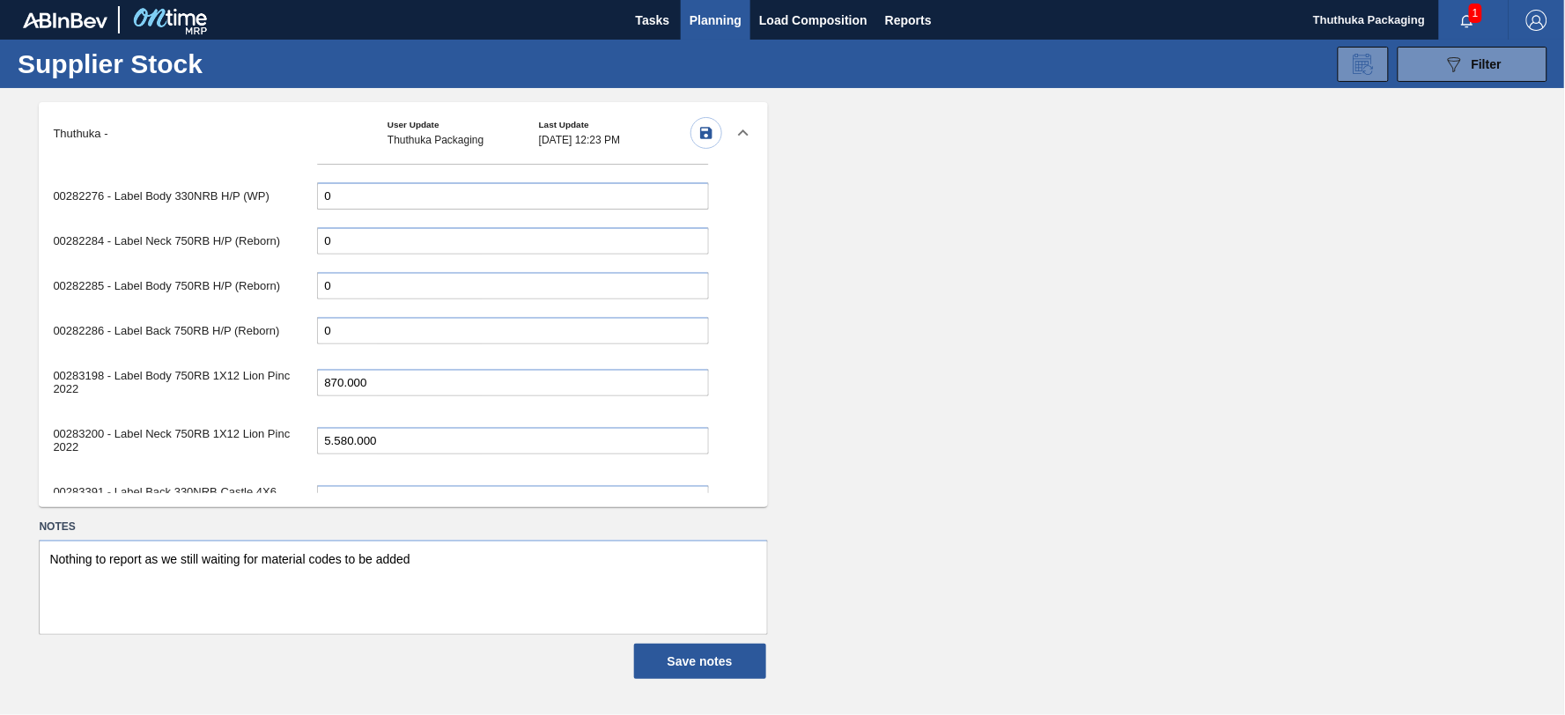
type input "5.580.000"
click at [512, 474] on div "00283391 - Label Back 330NRB Castle 4X6 Booster 2 0" at bounding box center [380, 498] width 655 height 49
click at [477, 427] on input "5.580.000" at bounding box center [513, 440] width 392 height 27
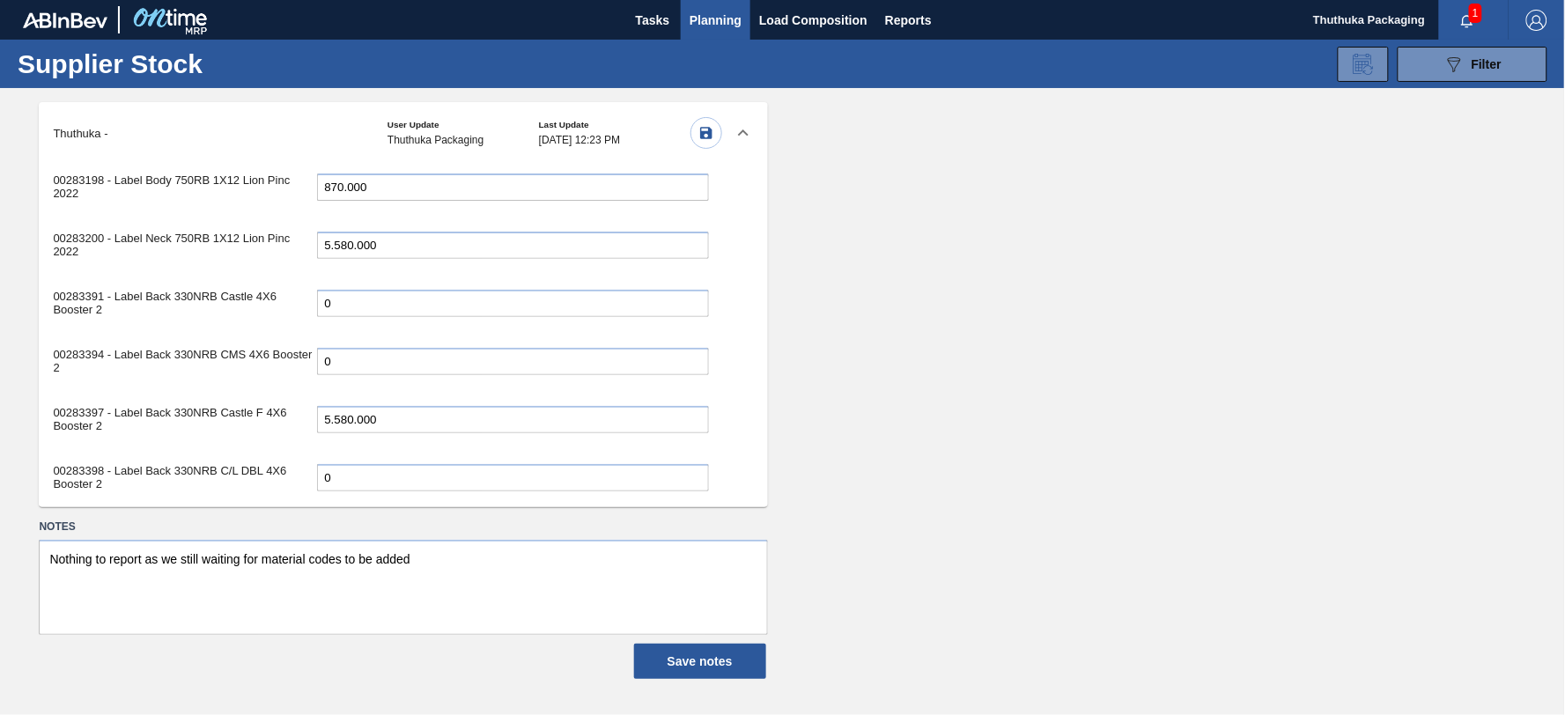
scroll to position [2545, 0]
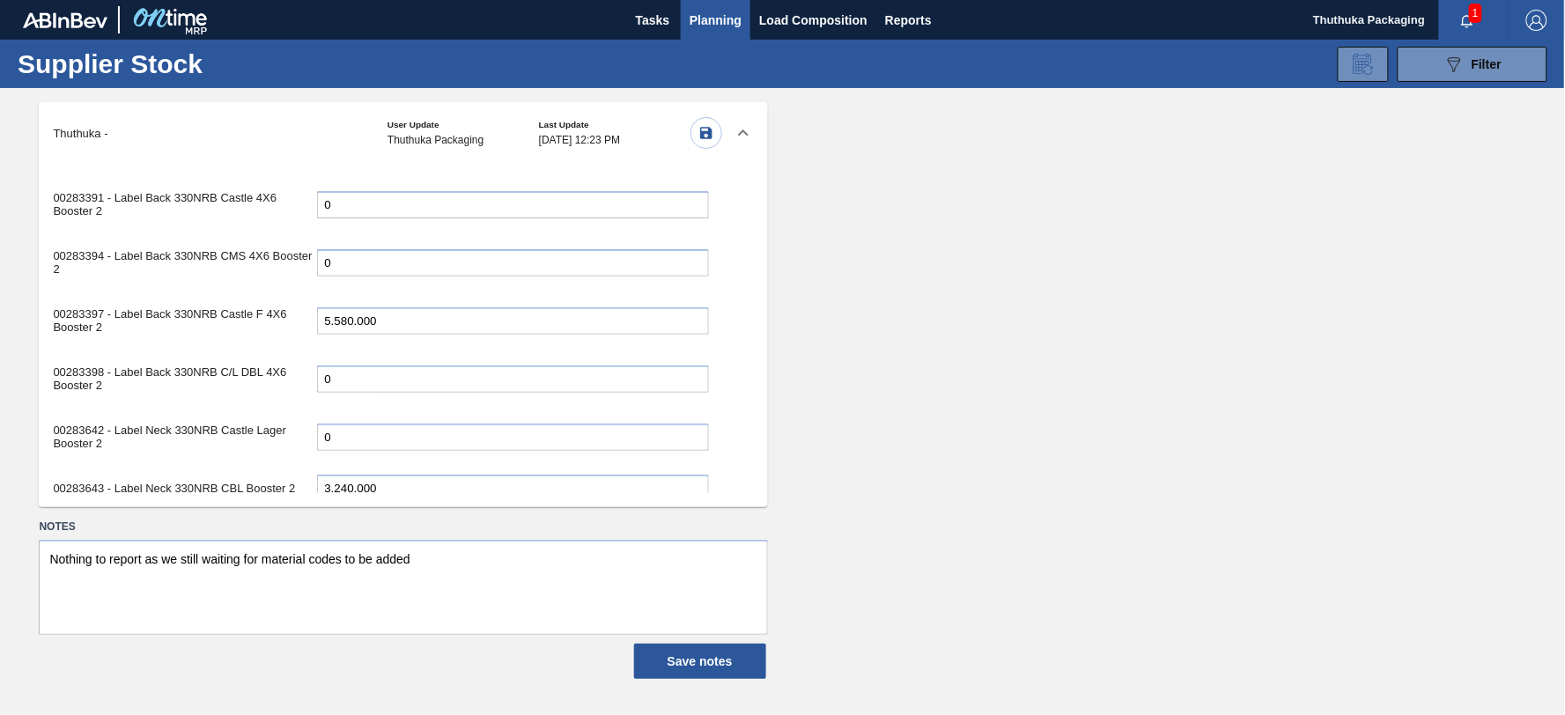
drag, startPoint x: 353, startPoint y: 446, endPoint x: 271, endPoint y: 452, distance: 82.1
click at [271, 470] on div "00283643 - Label Neck 330NRB CBL Booster 2 3.240.000" at bounding box center [380, 488] width 655 height 36
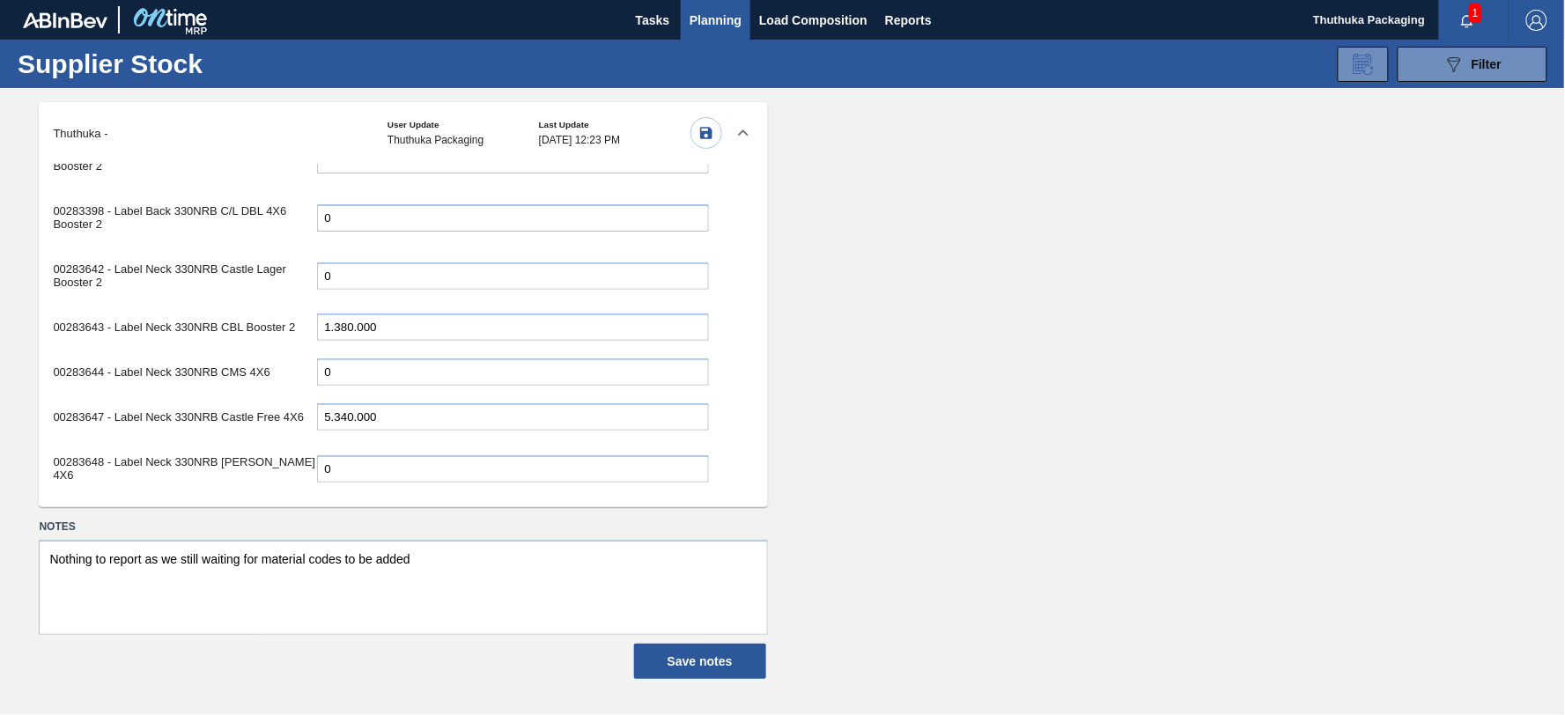
scroll to position [2740, 0]
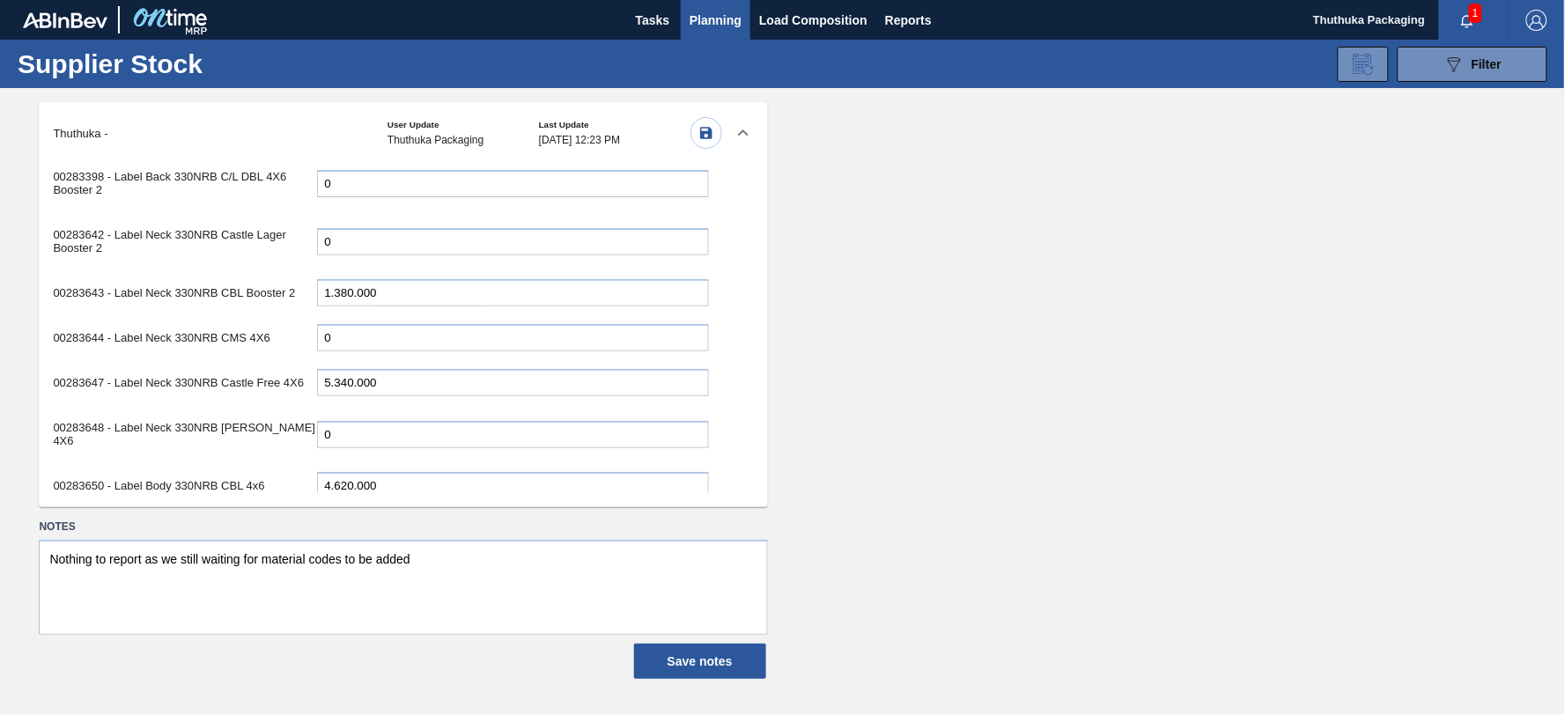
type input "1.380.000"
drag, startPoint x: 353, startPoint y: 432, endPoint x: 276, endPoint y: 433, distance: 77.5
click at [276, 468] on div "00283650 - Label Body 330NRB CBL 4x6 4.620.000" at bounding box center [380, 486] width 655 height 36
click at [417, 472] on input "1.500.000" at bounding box center [513, 485] width 392 height 27
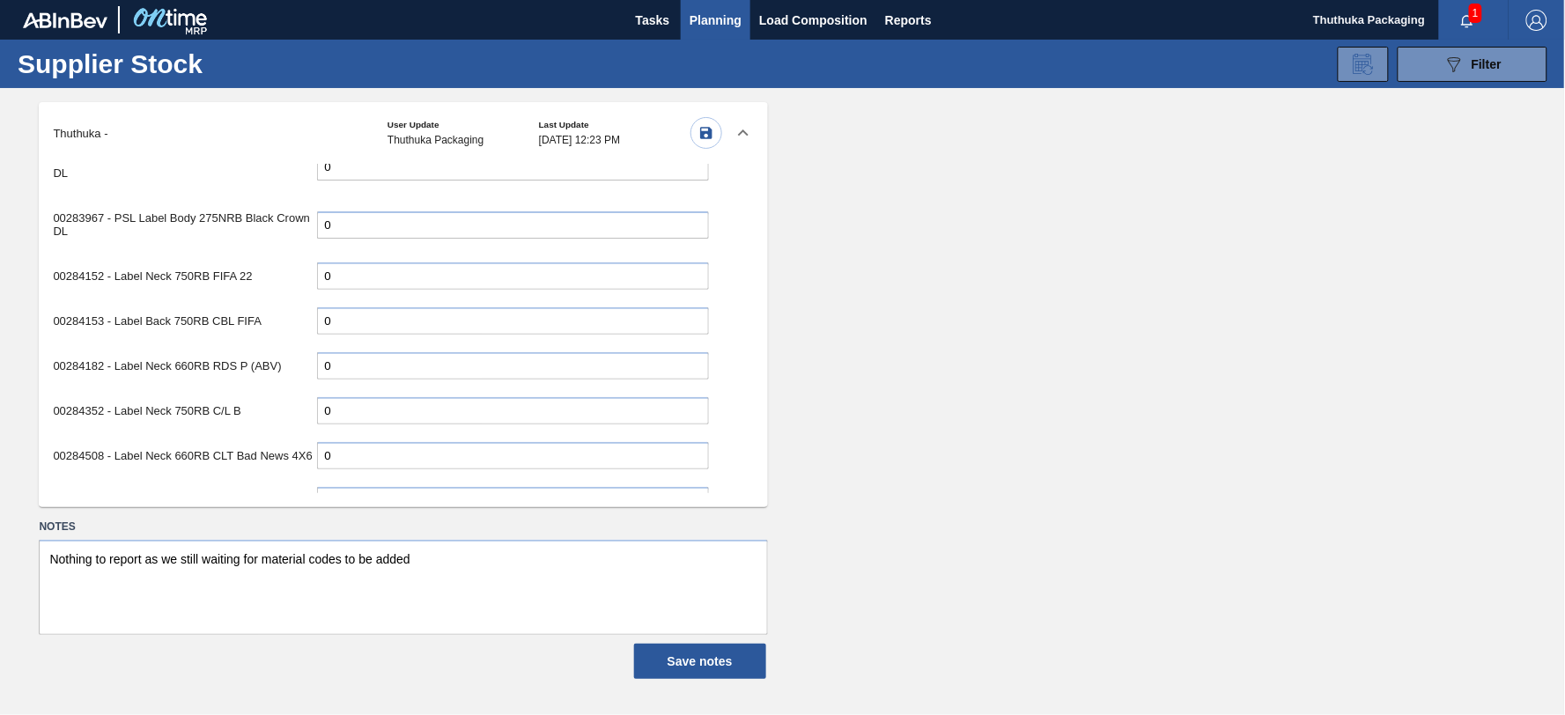
scroll to position [3523, 0]
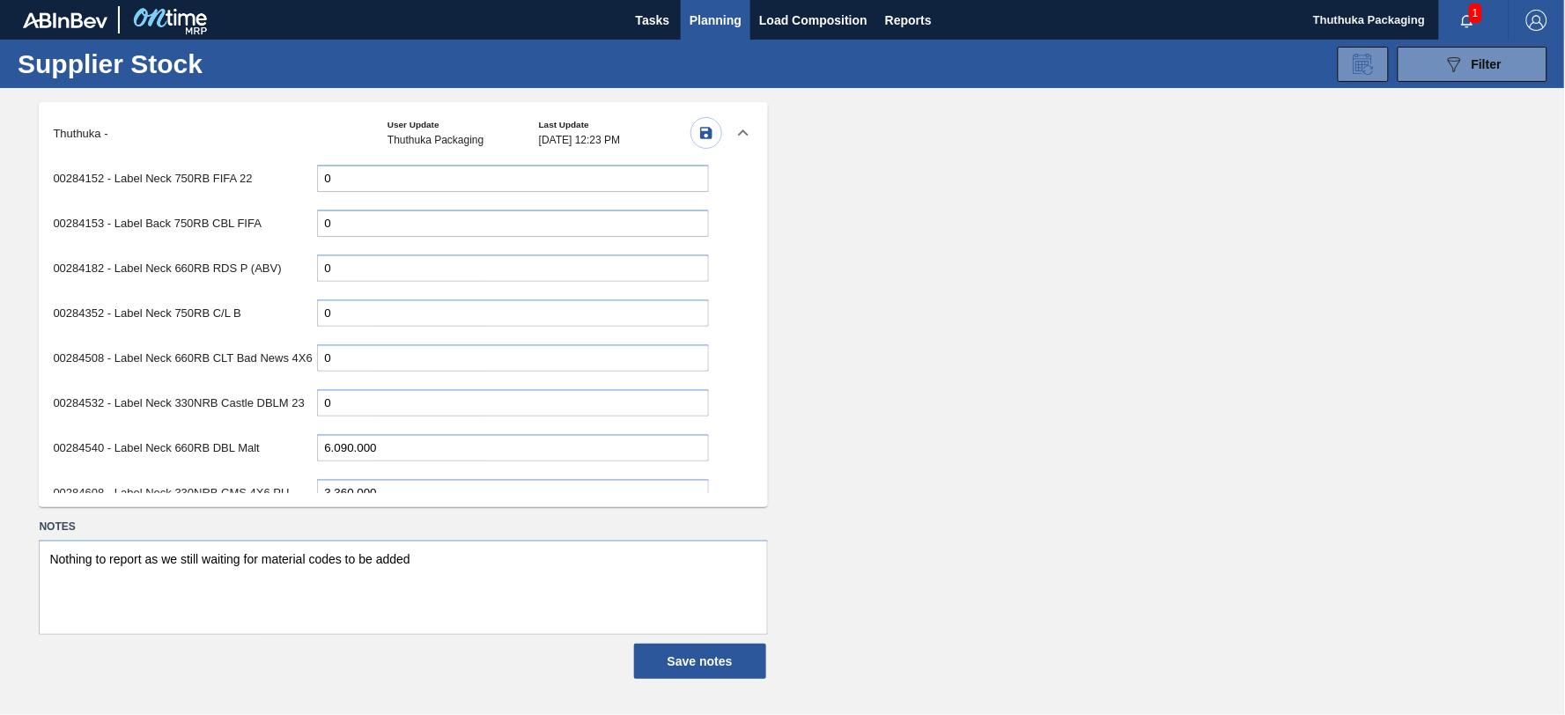
type input "1.500.000"
drag, startPoint x: 350, startPoint y: 387, endPoint x: 287, endPoint y: 385, distance: 63.5
click at [287, 430] on div "00284540 - Label Neck 660RB DBL Malt 6.090.000" at bounding box center [380, 448] width 655 height 36
type input "3.420.000"
click at [433, 479] on input "3.360.000" at bounding box center [513, 492] width 392 height 27
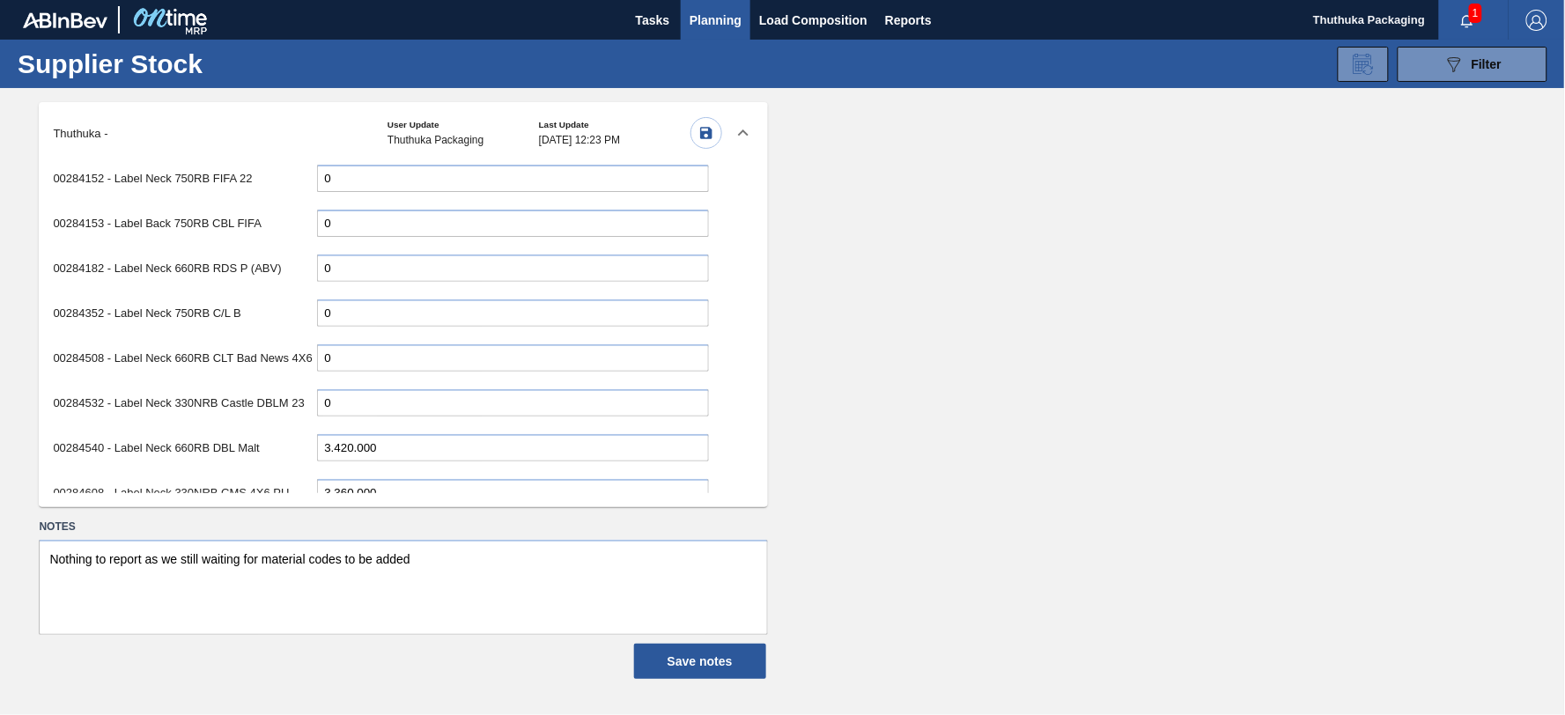
click at [352, 479] on input "3.360.000" at bounding box center [513, 492] width 392 height 27
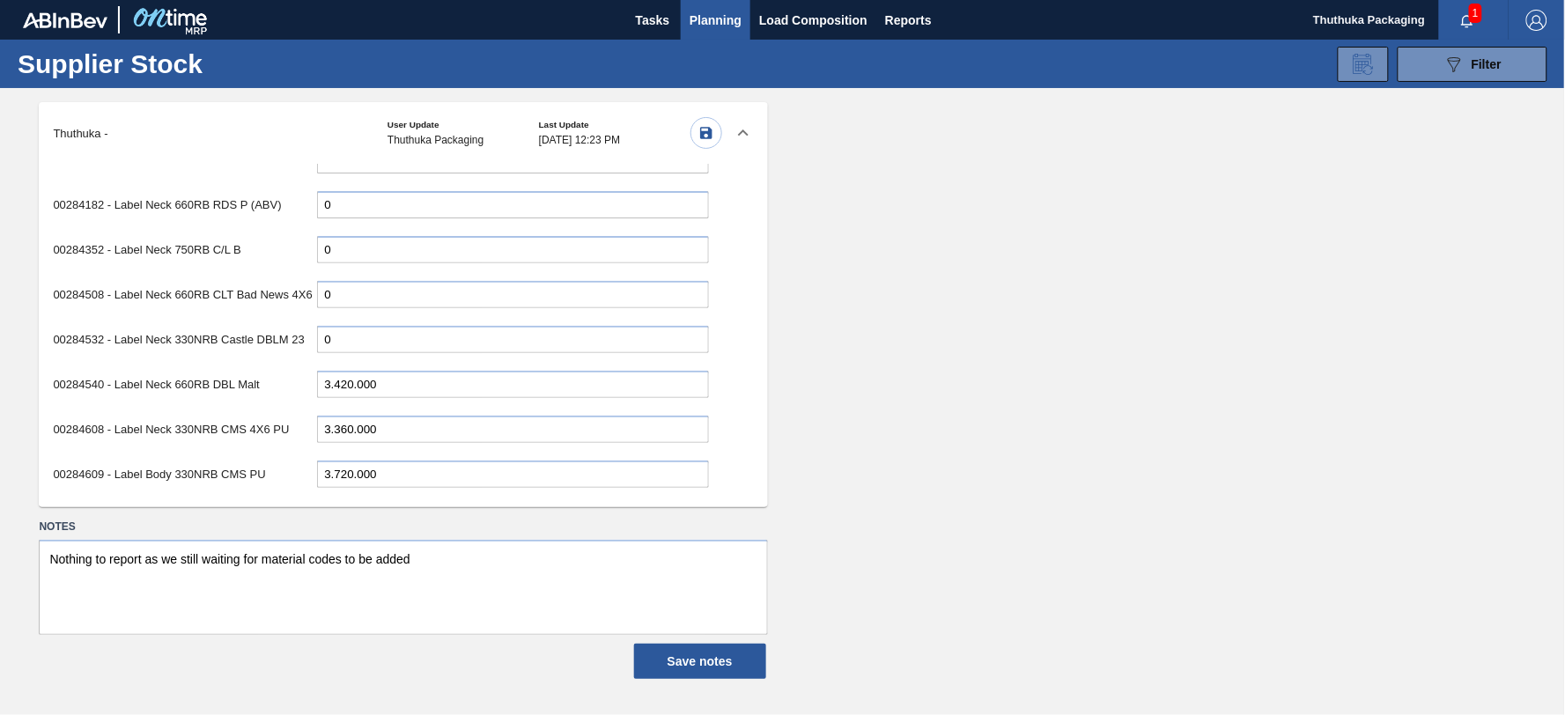
scroll to position [3621, 0]
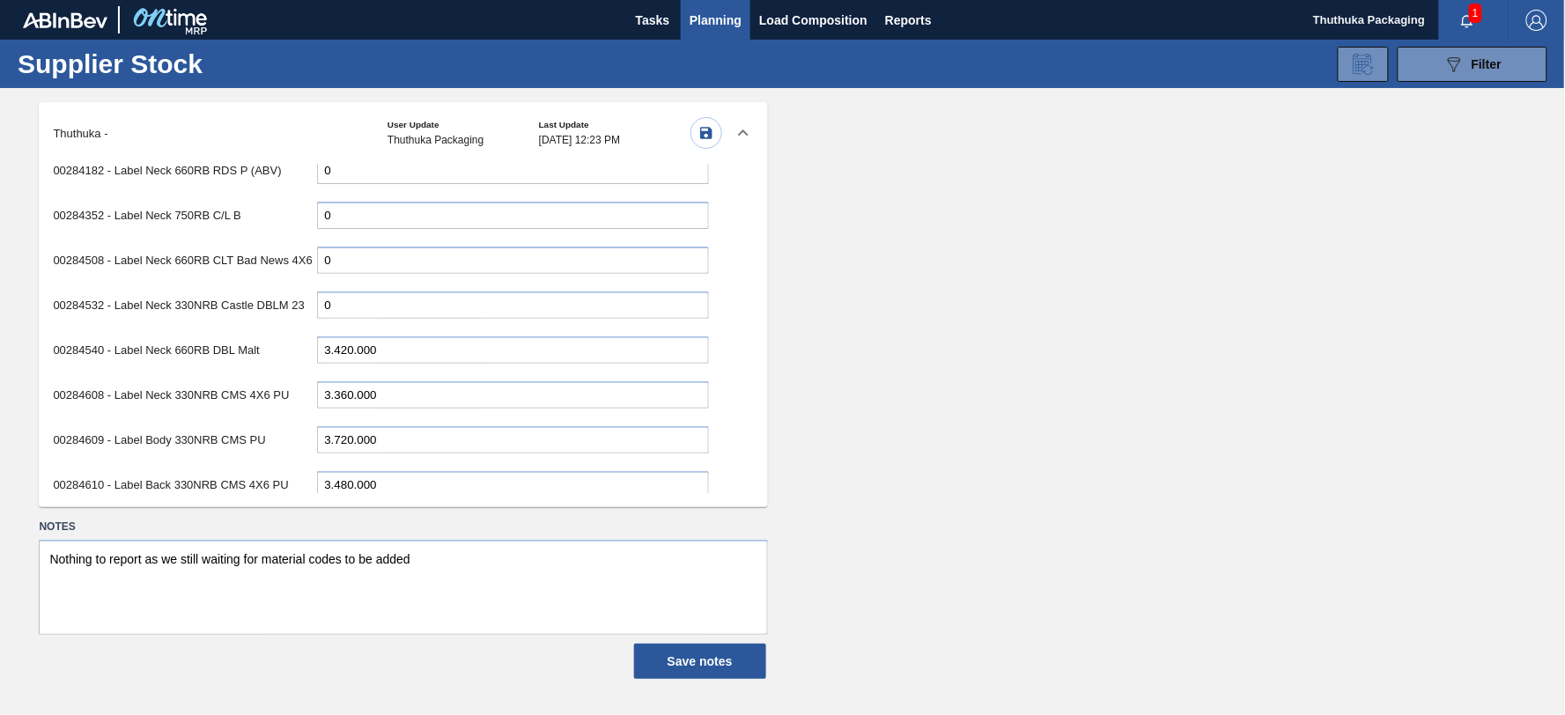
drag, startPoint x: 358, startPoint y: 465, endPoint x: 269, endPoint y: 462, distance: 89.0
click at [269, 512] on div "00284617 - Label Neck 750RB CMS PU 13.620.000" at bounding box center [380, 530] width 655 height 36
type input "6.840.000"
drag, startPoint x: 433, startPoint y: 439, endPoint x: 427, endPoint y: 450, distance: 13.0
click at [433, 445] on div "00162751 - Label Body 750RB CMS (R146) 0 00162755 - Label Neck 340NRB CMS (R146…" at bounding box center [380, 328] width 683 height 329
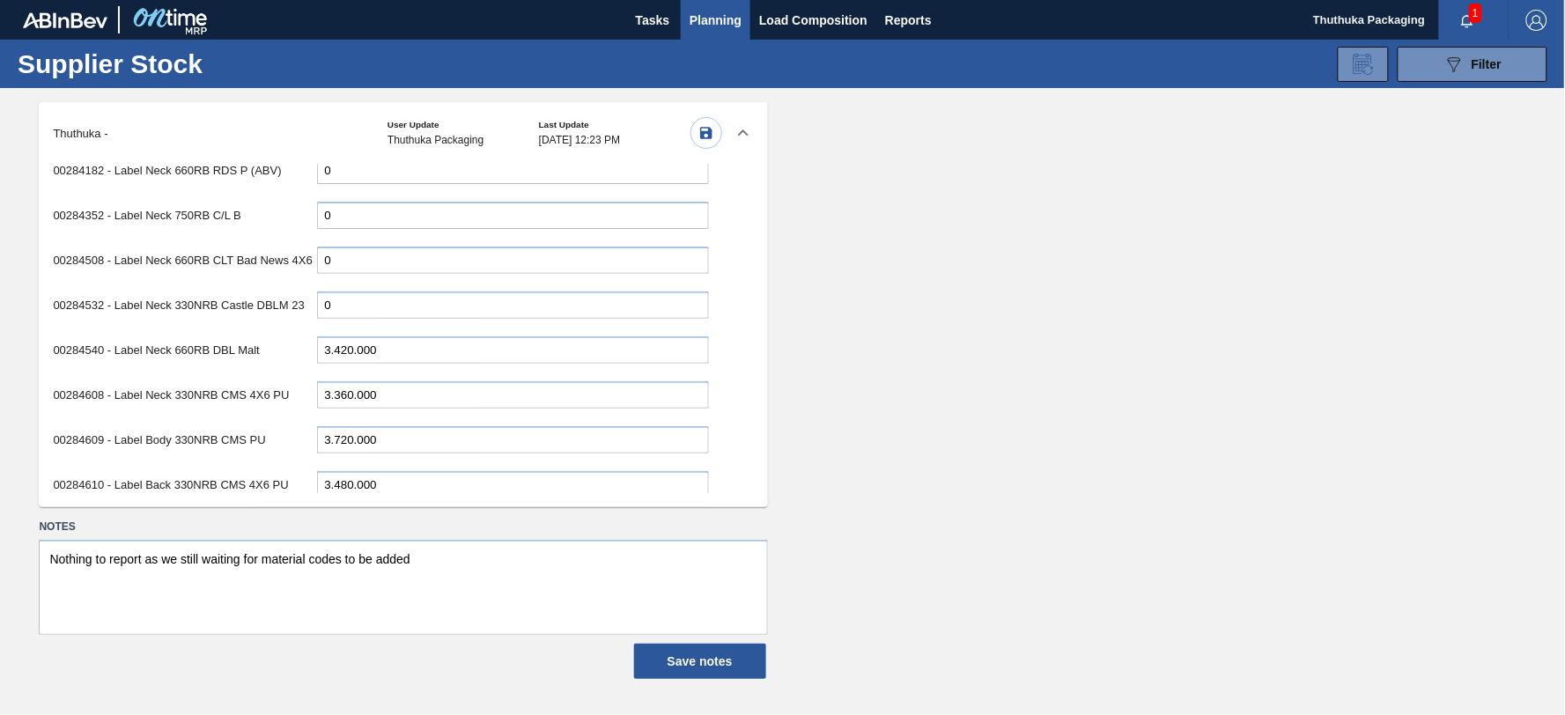
click at [421, 516] on input "6.840.000" at bounding box center [513, 529] width 392 height 27
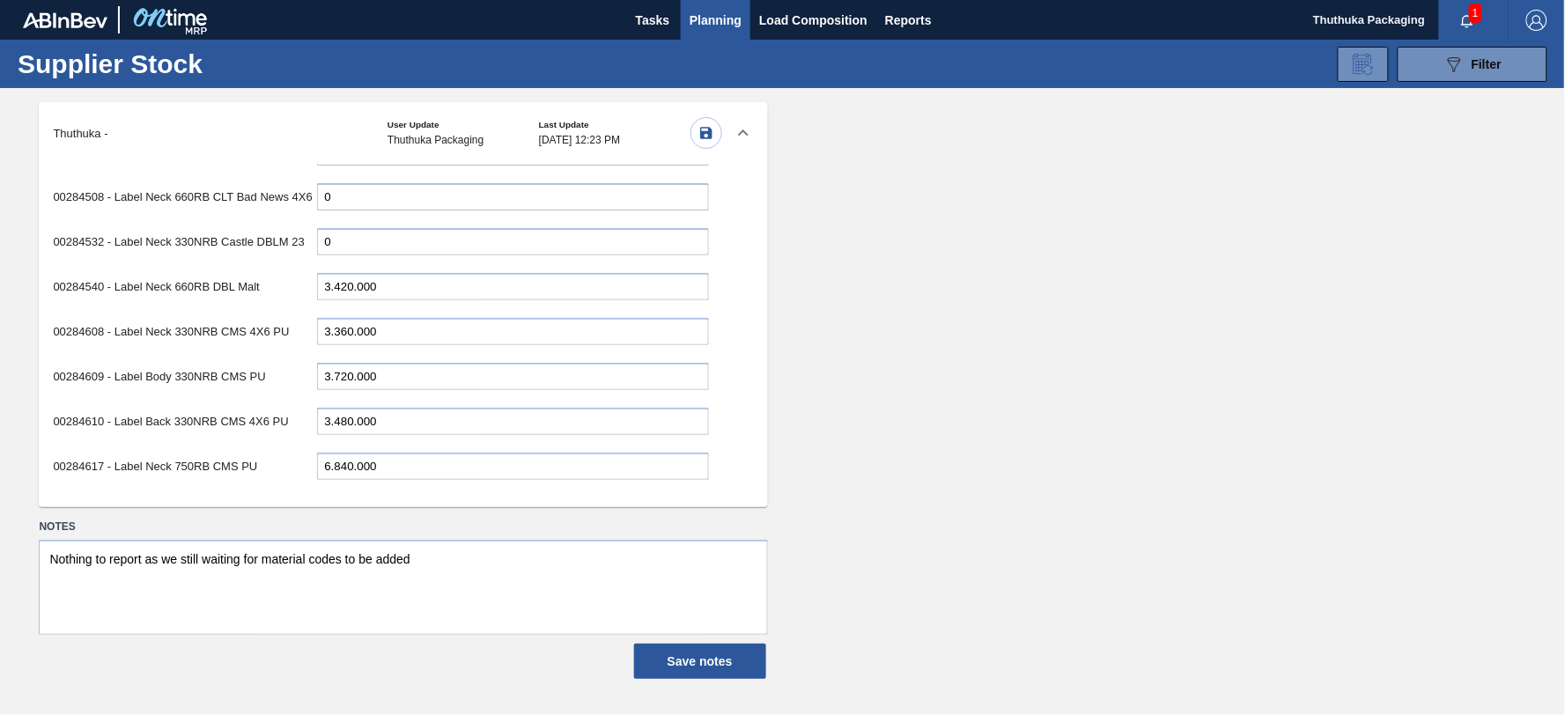
scroll to position [3719, 0]
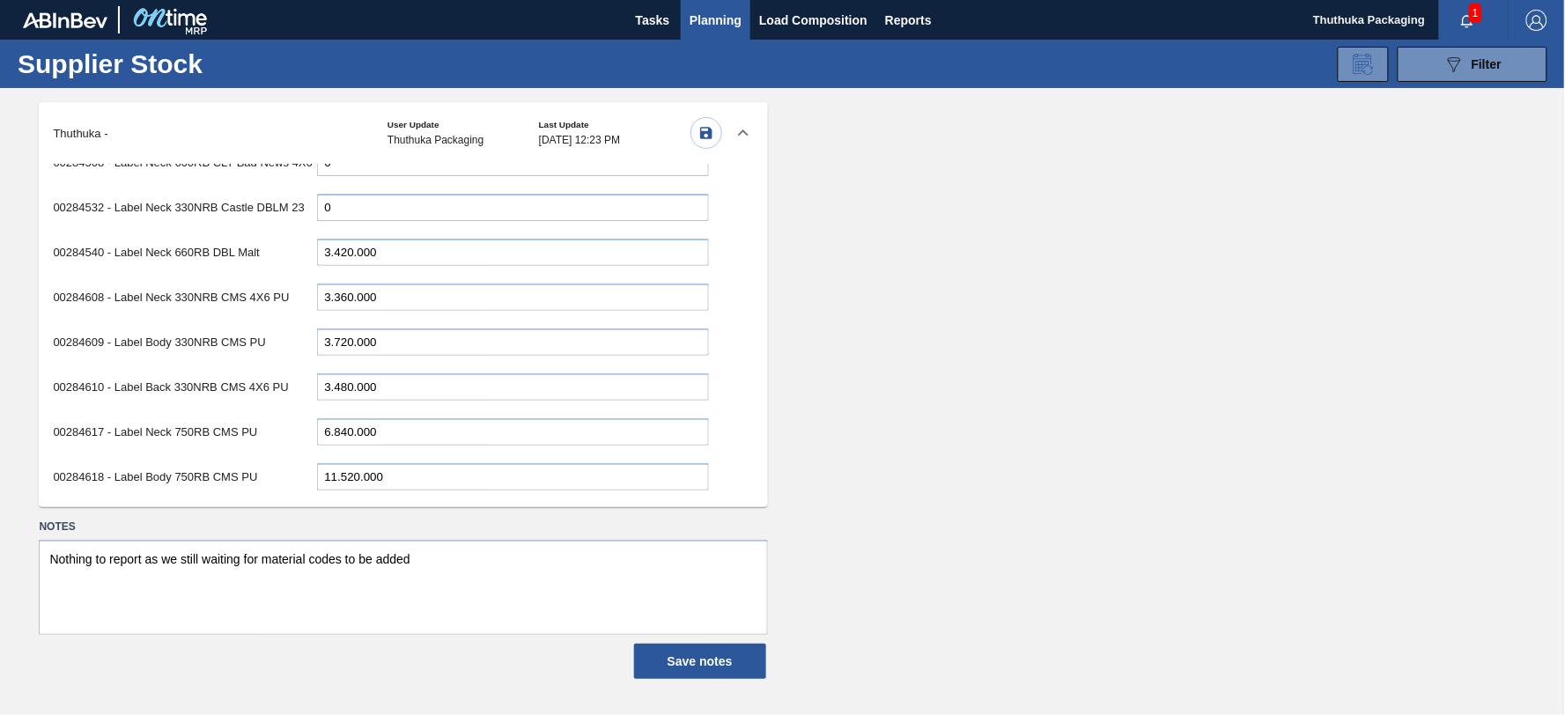
drag, startPoint x: 358, startPoint y: 416, endPoint x: 280, endPoint y: 409, distance: 77.8
click at [280, 459] on div "00284618 - Label Body 750RB CMS PU 11.520.000" at bounding box center [380, 477] width 655 height 36
type input "7.230.000"
drag, startPoint x: 358, startPoint y: 461, endPoint x: 308, endPoint y: 462, distance: 49.3
click at [308, 504] on div "00284619 - Label Back 750RB CMS PU 11.100.000" at bounding box center [380, 522] width 655 height 36
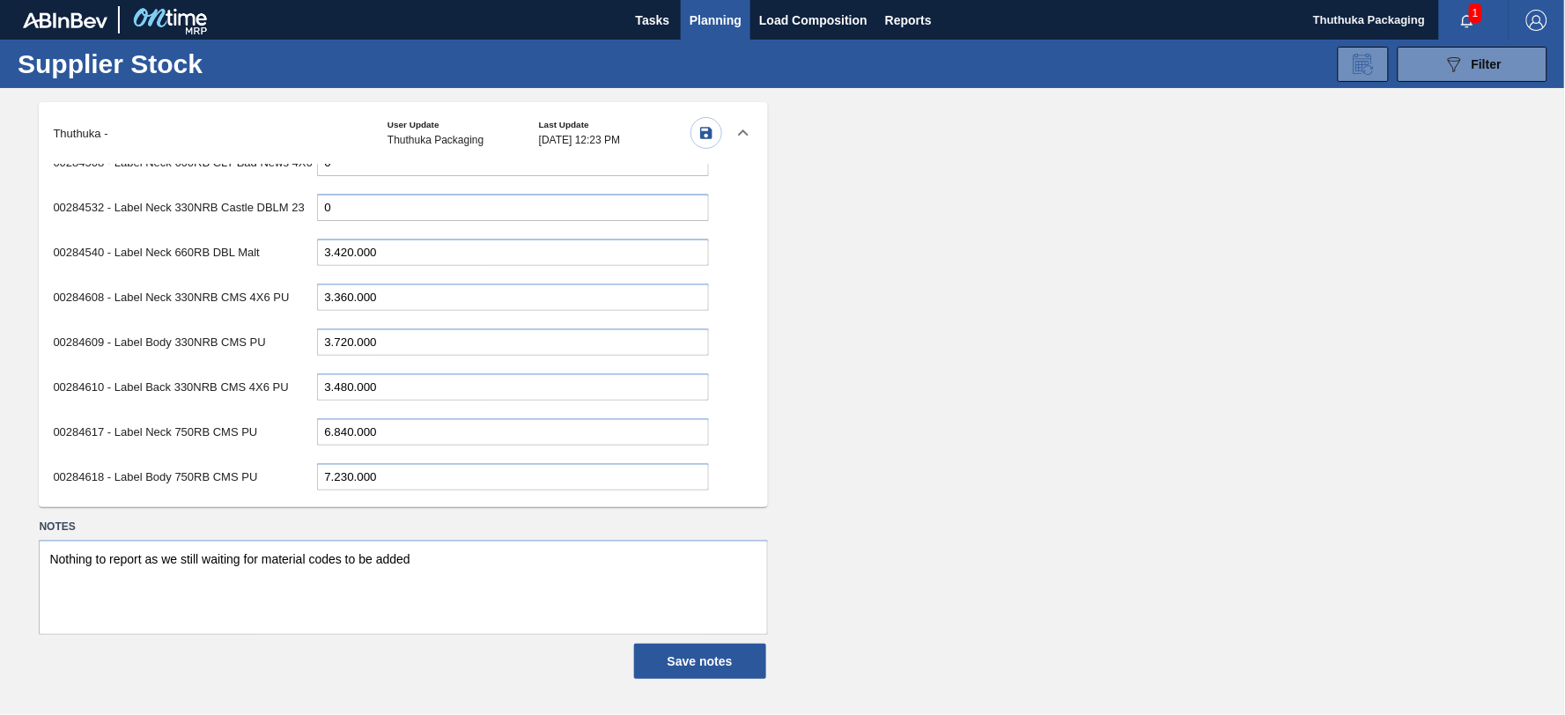
click at [364, 508] on input "7.920.000" at bounding box center [513, 521] width 392 height 27
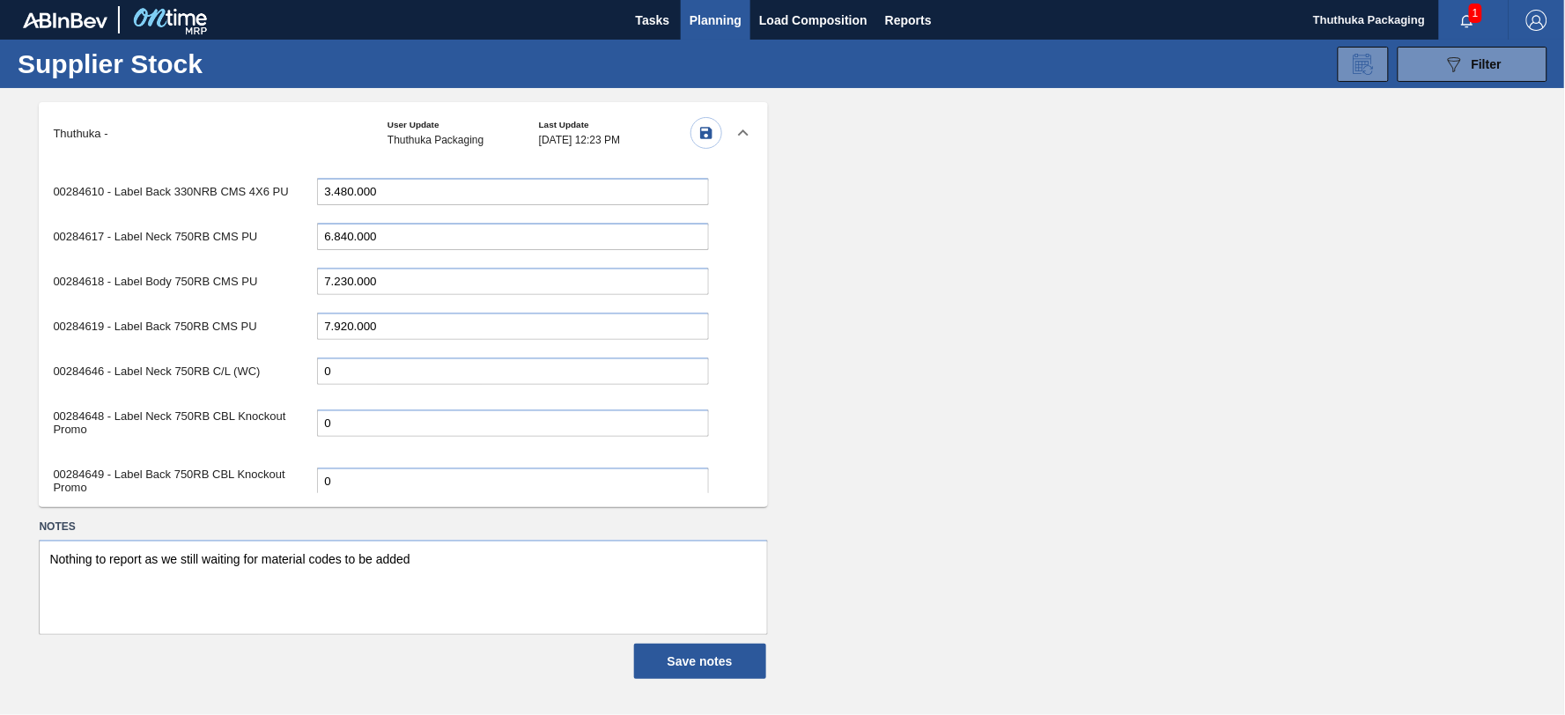
type input "7.920.000"
drag, startPoint x: 352, startPoint y: 465, endPoint x: 274, endPoint y: 461, distance: 78.5
click at [274, 514] on div "00284665 - Label Neck 660RB Flanker 6.480.000" at bounding box center [380, 532] width 655 height 36
click at [385, 519] on input "4.080.000" at bounding box center [513, 532] width 392 height 27
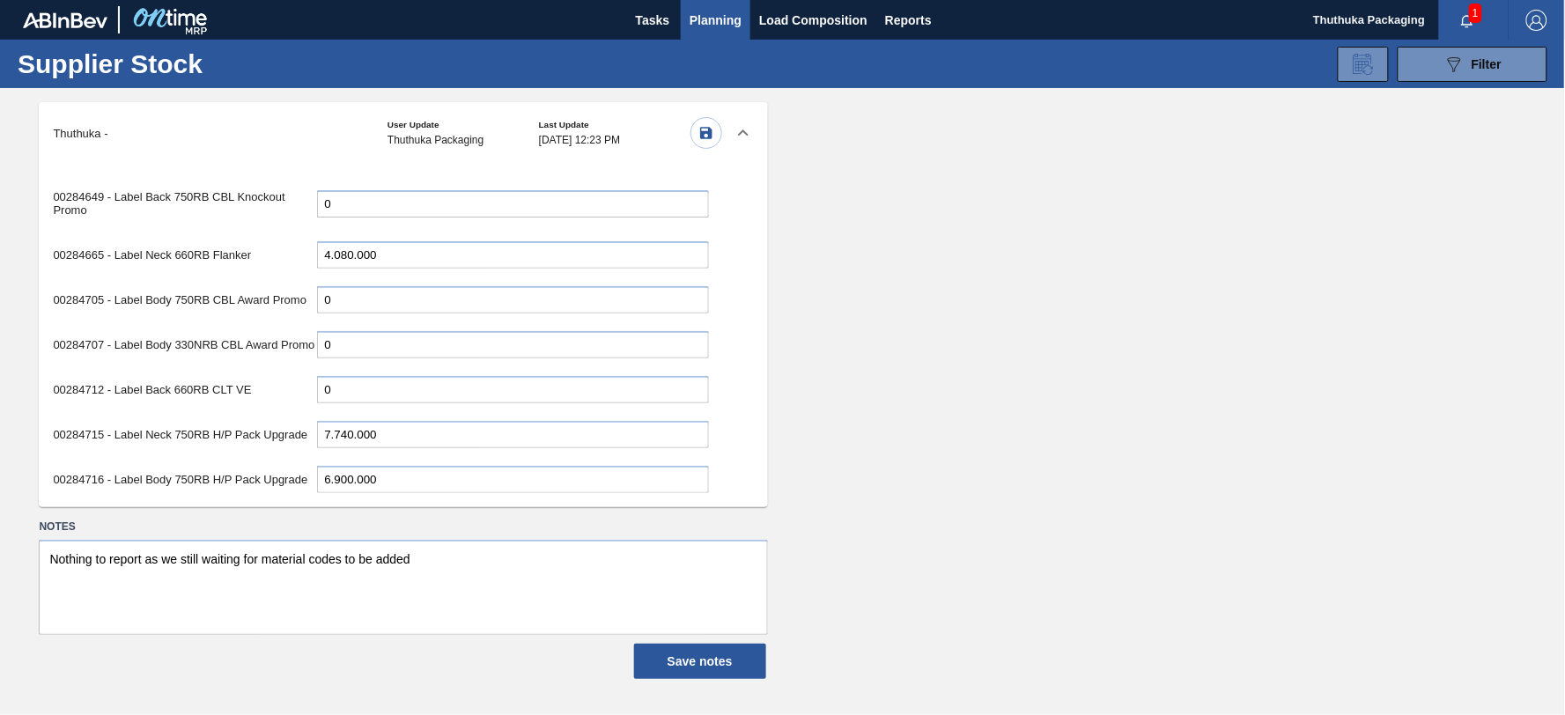
scroll to position [4208, 0]
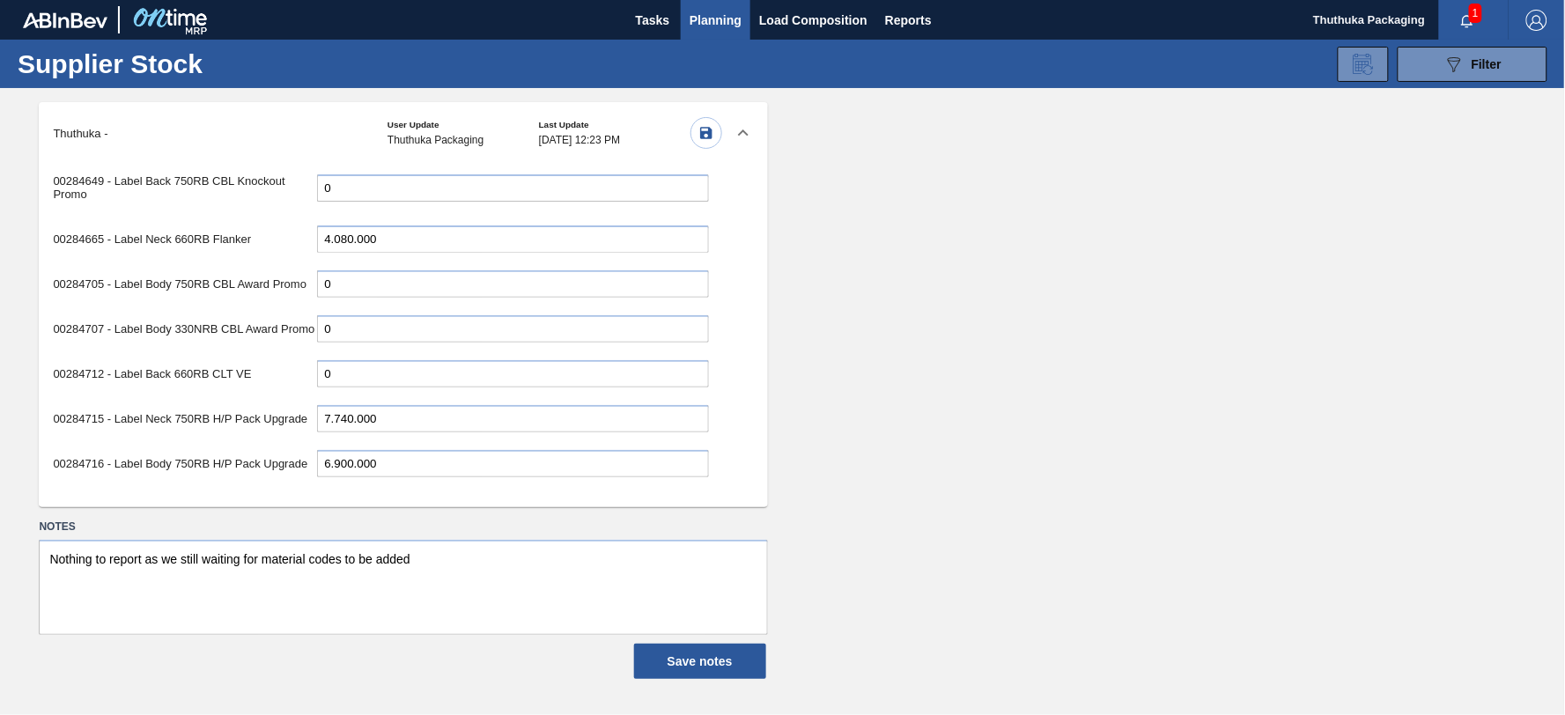
type input "4.080.000"
click at [387, 450] on input "6.900.000" at bounding box center [513, 463] width 392 height 27
drag, startPoint x: 358, startPoint y: 437, endPoint x: 276, endPoint y: 443, distance: 83.0
click at [276, 490] on div "00284917 - Label Neck 750RB C/L (Hogwarts) 25.920.000" at bounding box center [380, 514] width 655 height 49
type input "20.940.000"
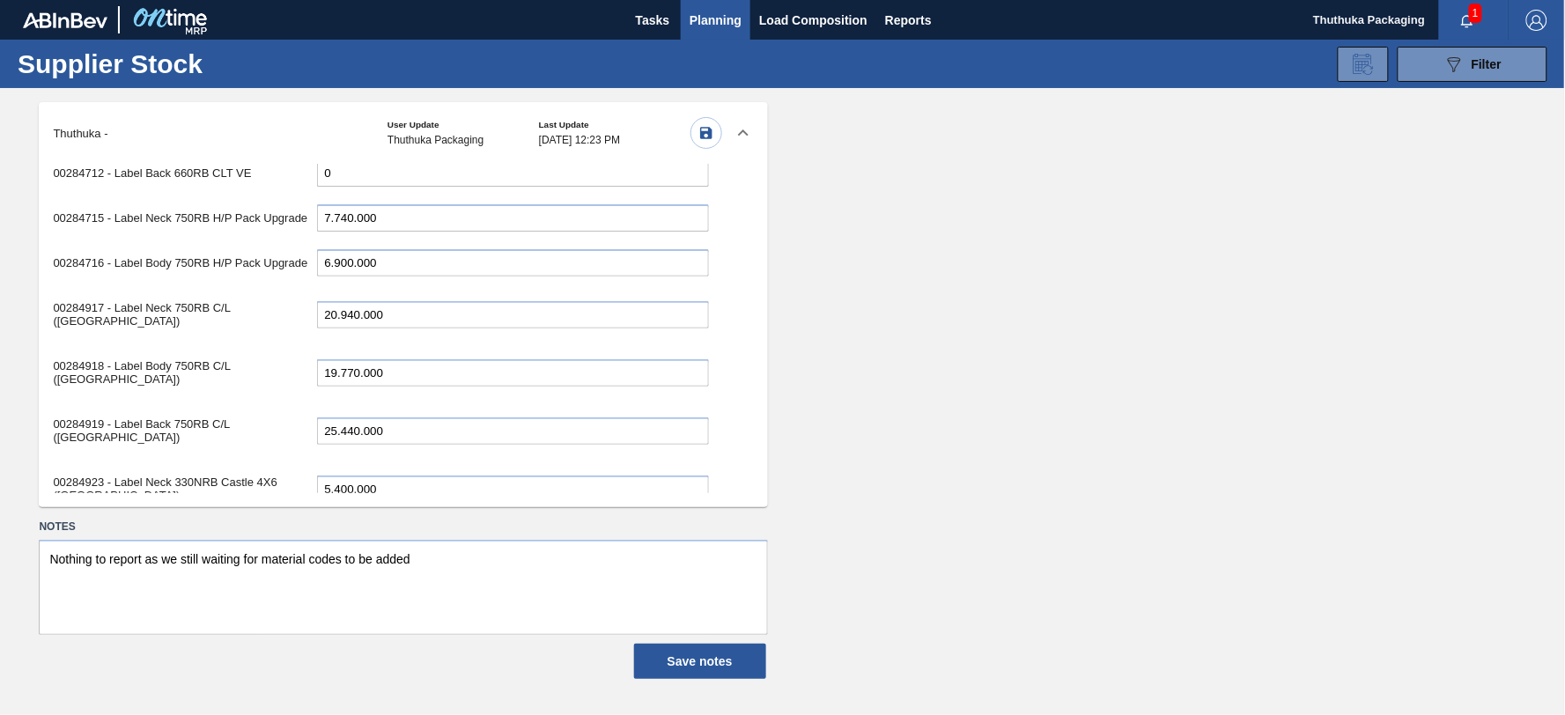
scroll to position [4422, 0]
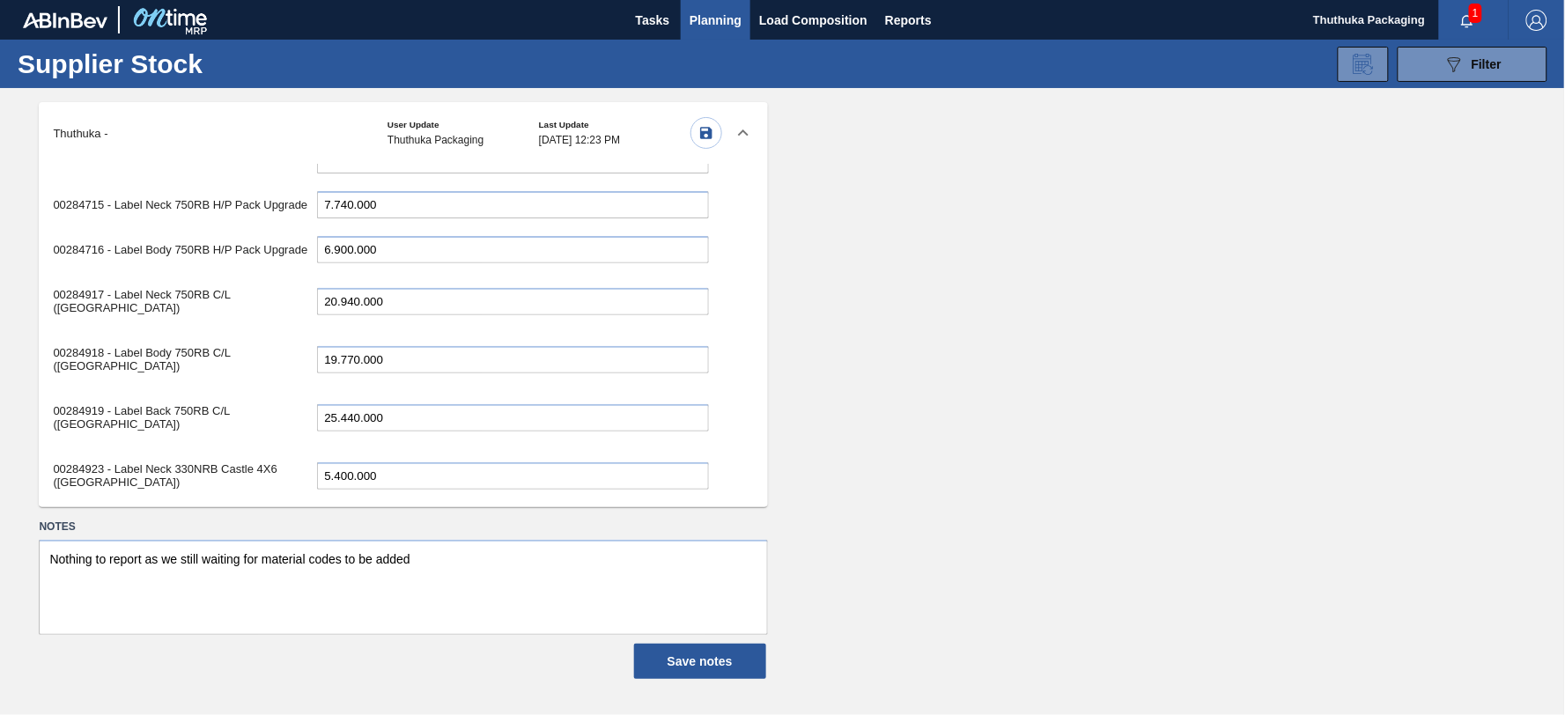
drag, startPoint x: 358, startPoint y: 484, endPoint x: 276, endPoint y: 330, distance: 174.5
type input "12.930.000"
drag, startPoint x: 358, startPoint y: 313, endPoint x: 299, endPoint y: 313, distance: 58.1
click at [299, 393] on div "00284919 - Label Back 750RB C/L (Hogwarts) 25.440.000" at bounding box center [380, 417] width 655 height 49
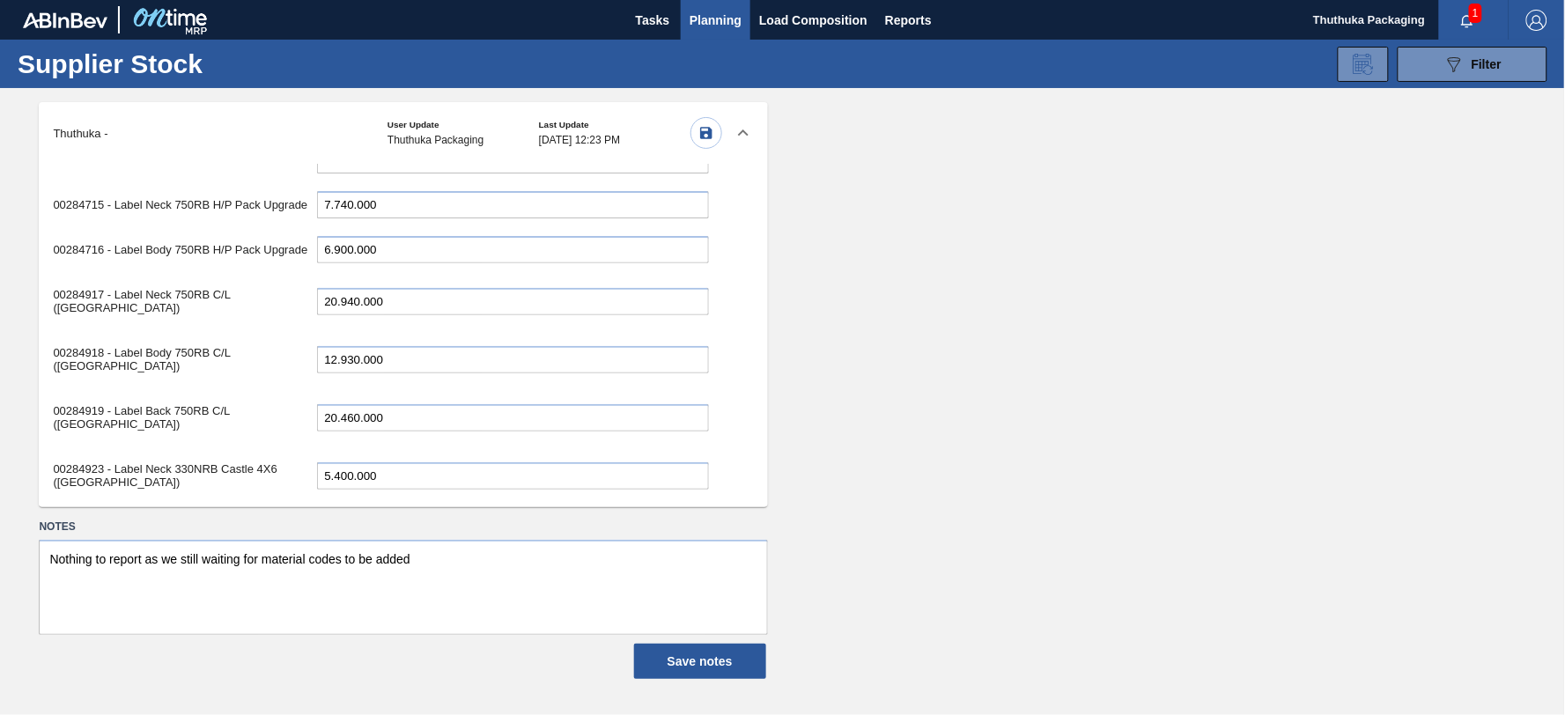
type input "20.460.000"
click at [386, 462] on input "5.400.000" at bounding box center [513, 475] width 392 height 27
click at [355, 520] on input "4.860.000" at bounding box center [513, 533] width 392 height 27
click at [365, 579] on input "1.920.000" at bounding box center [513, 592] width 392 height 27
drag, startPoint x: 352, startPoint y: 458, endPoint x: 227, endPoint y: 458, distance: 125.0
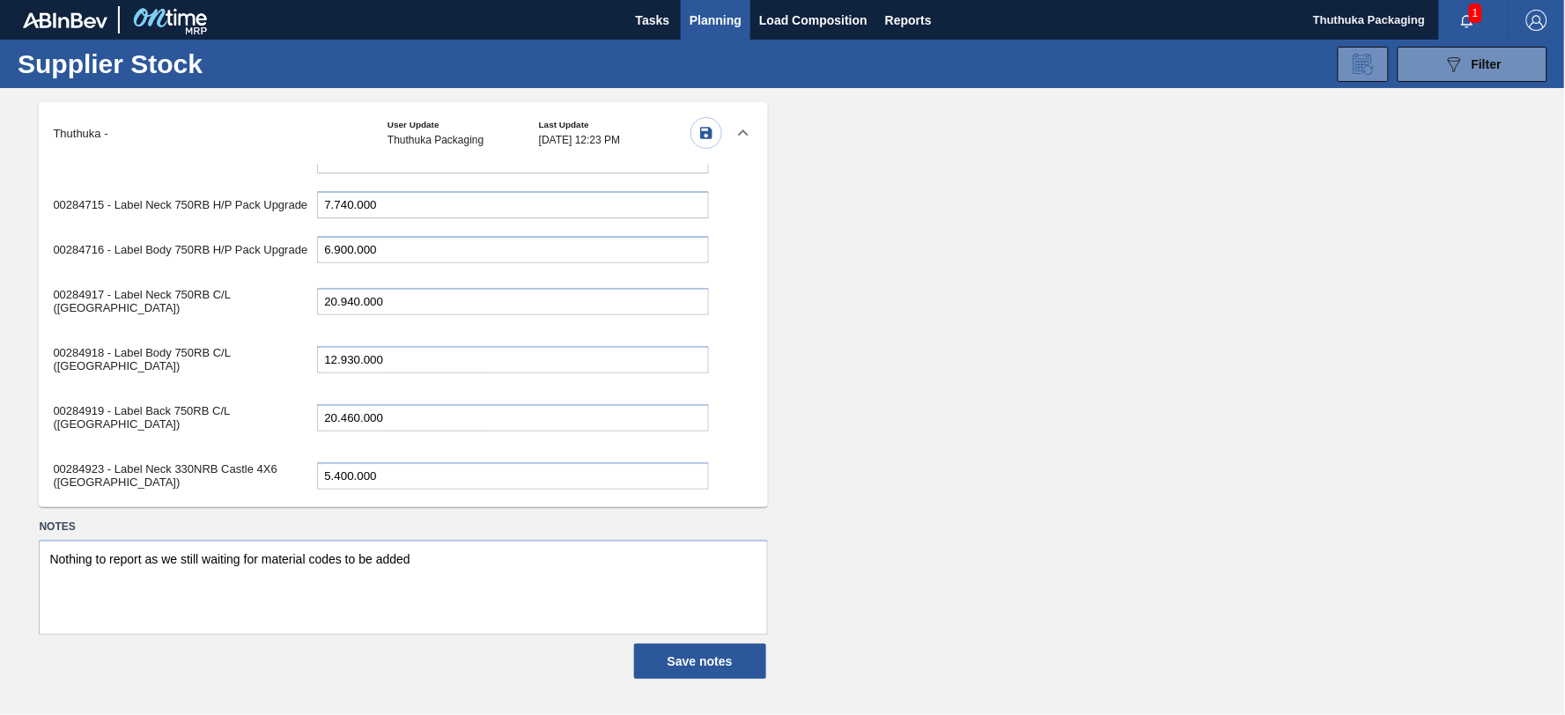
click at [227, 567] on div "00284925 - Label Back 330NRB Castle (Hogwarts) 1.920.000" at bounding box center [380, 591] width 655 height 49
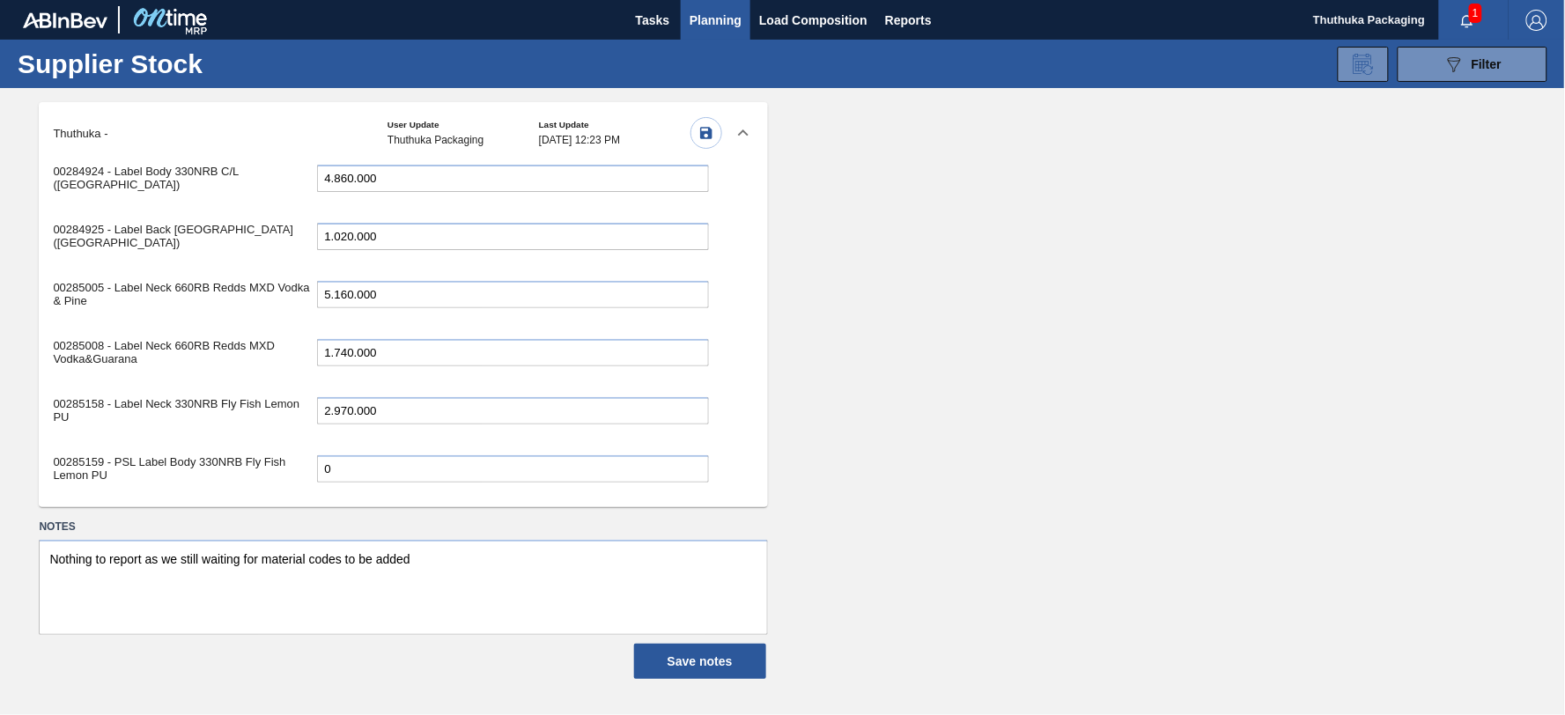
scroll to position [4813, 0]
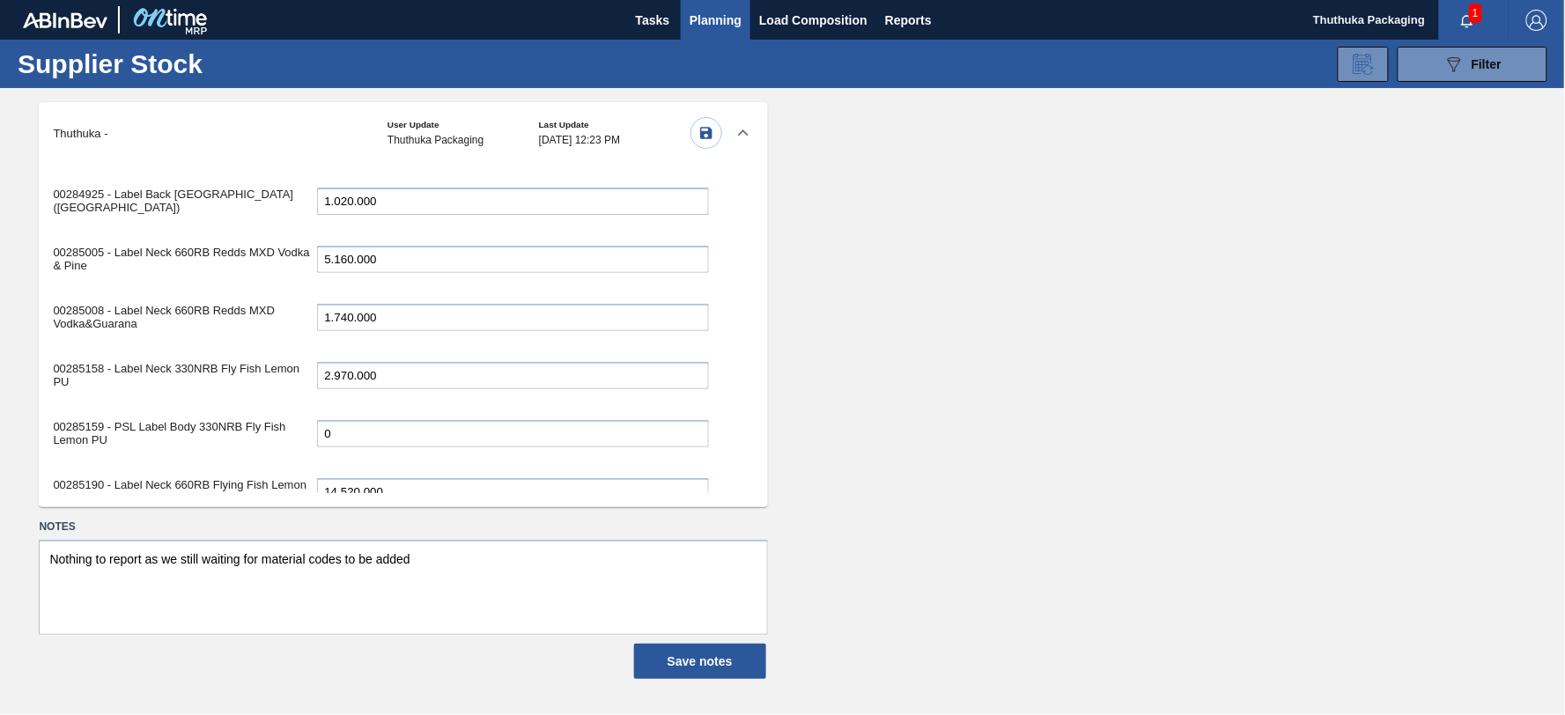
type input "1.020.000"
drag, startPoint x: 359, startPoint y: 346, endPoint x: 285, endPoint y: 347, distance: 74.0
click at [285, 467] on div "00285190 - Label Neck 660RB Flying Fish Lemon PU 14.520.000" at bounding box center [380, 491] width 655 height 49
type input "7.860.000"
drag, startPoint x: 361, startPoint y: 399, endPoint x: 267, endPoint y: 399, distance: 94.2
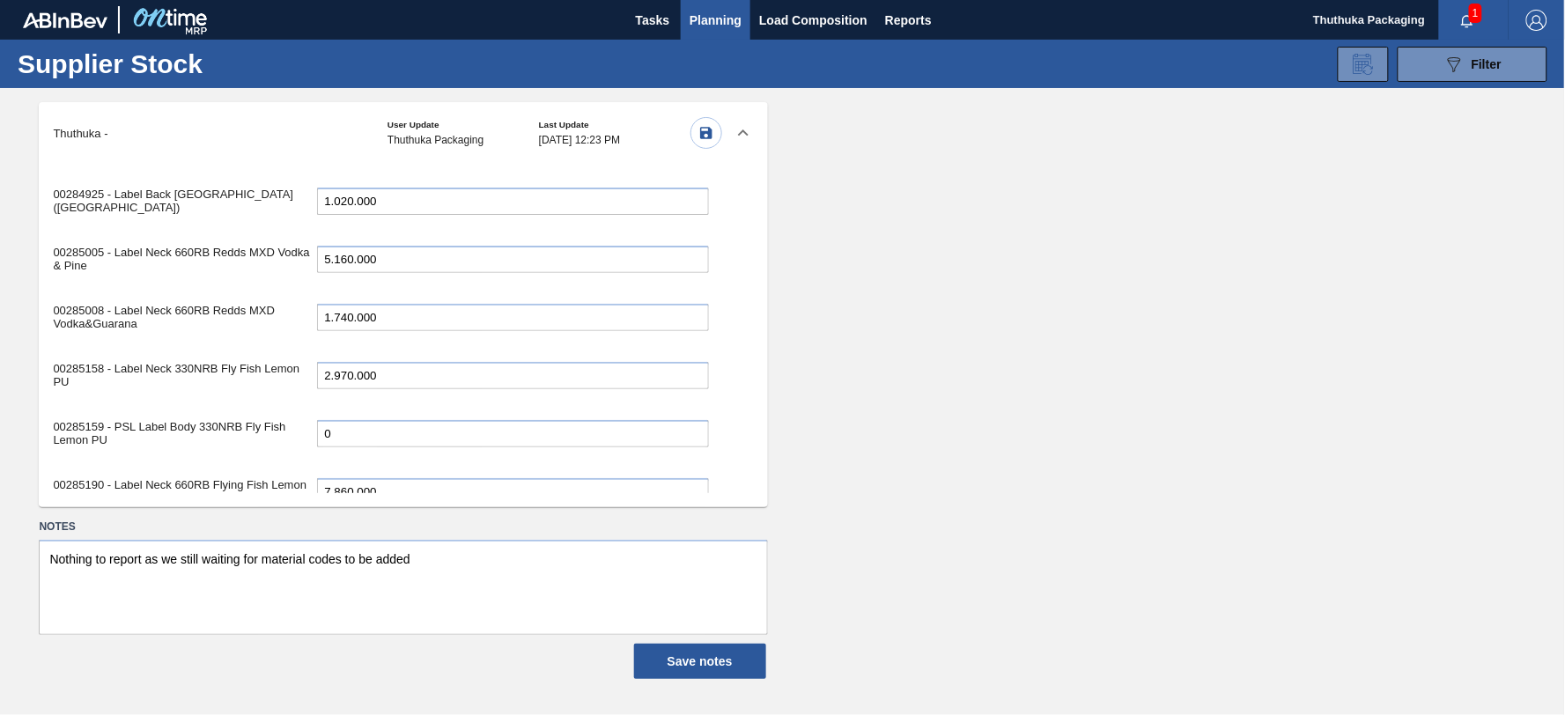
click at [267, 525] on div "00285203 - Label Neck 660RB CLT PU 25 11.040.000" at bounding box center [380, 543] width 655 height 36
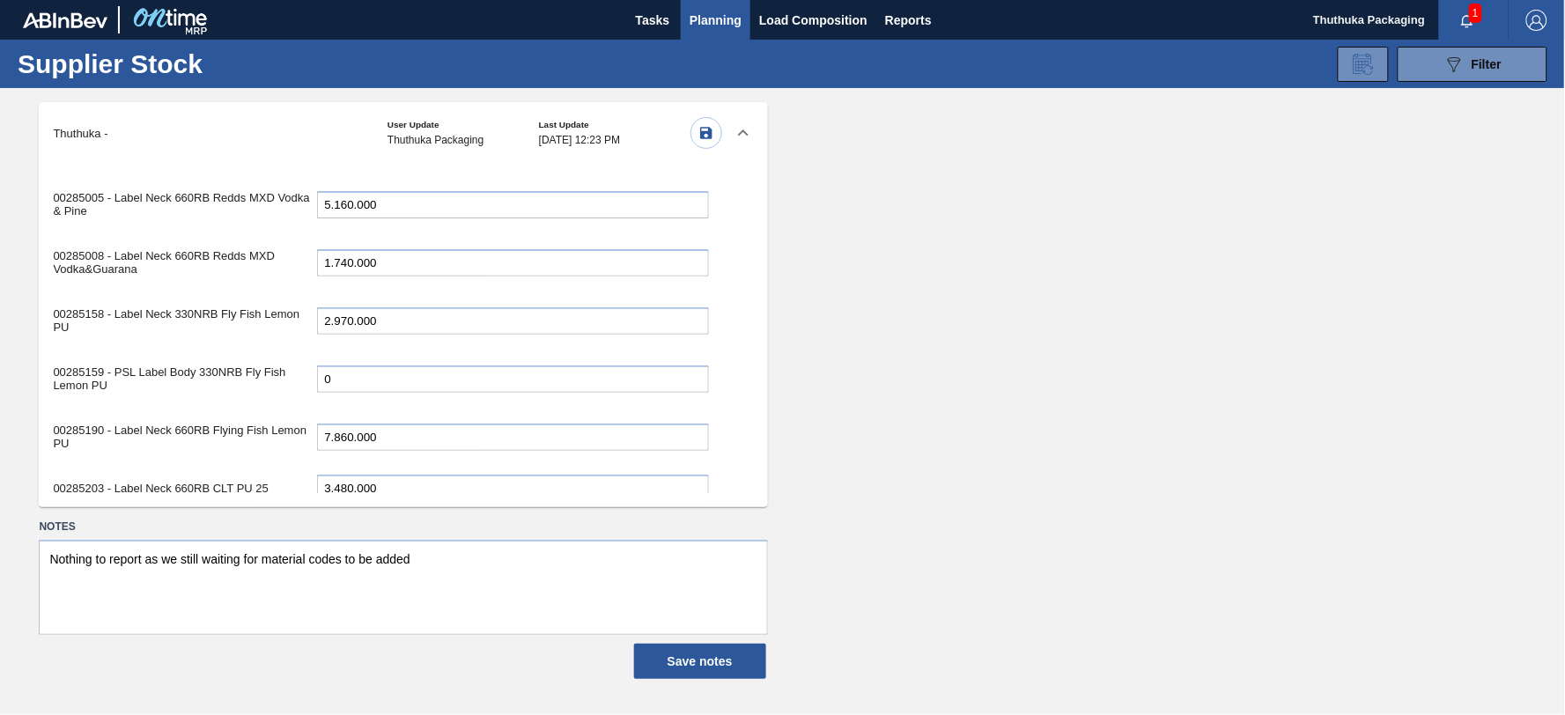
type input "3.480.000"
drag, startPoint x: 346, startPoint y: 390, endPoint x: 255, endPoint y: 381, distance: 91.1
click at [255, 515] on div "00285243 - Label Neck 750RB CBL (KO 2025) 0" at bounding box center [380, 533] width 655 height 36
type input "30.720.000"
drag, startPoint x: 358, startPoint y: 428, endPoint x: 303, endPoint y: 425, distance: 55.5
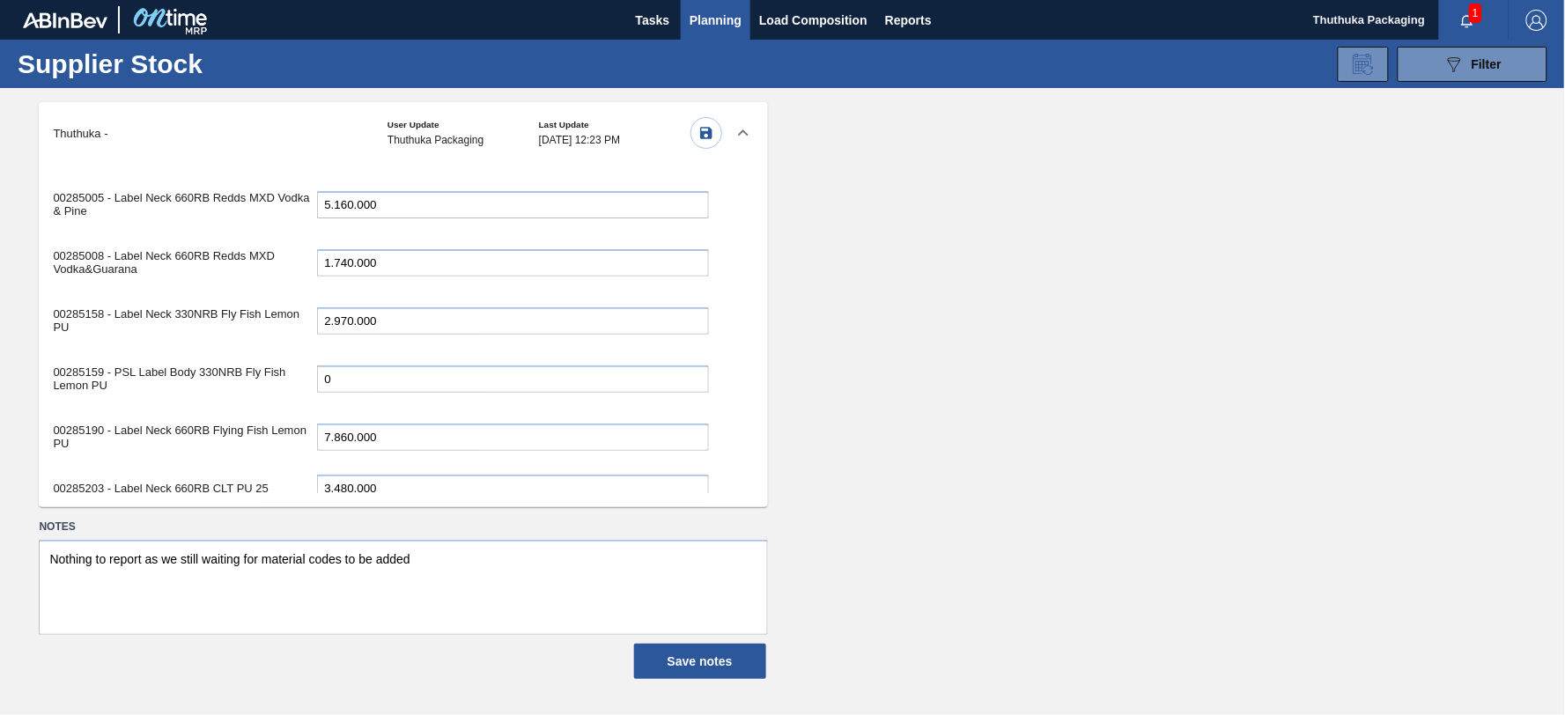
click at [303, 560] on div "00285244 - Label Back 750RB CBL (KO 2025) 18.660.000" at bounding box center [380, 578] width 655 height 36
type input "16.620.000"
drag, startPoint x: 358, startPoint y: 479, endPoint x: 269, endPoint y: 472, distance: 89.2
click at [269, 605] on div "00285283 - Label Back 660RB CLT PU 27.060.000" at bounding box center [380, 623] width 655 height 36
type input "23.100.000"
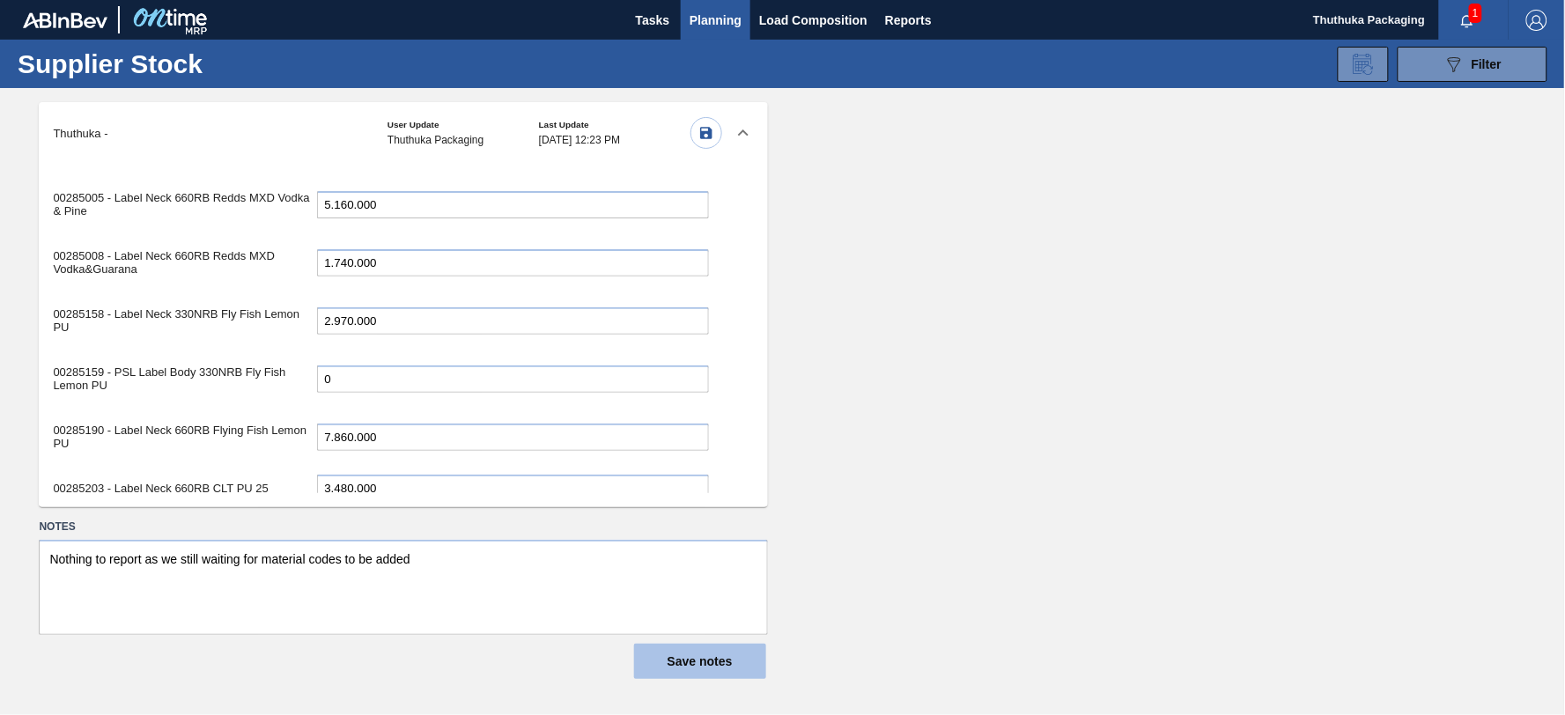
click at [690, 659] on button "Save notes" at bounding box center [700, 661] width 132 height 35
click at [702, 129] on icon "button" at bounding box center [706, 133] width 16 height 16
